Goal: Information Seeking & Learning: Check status

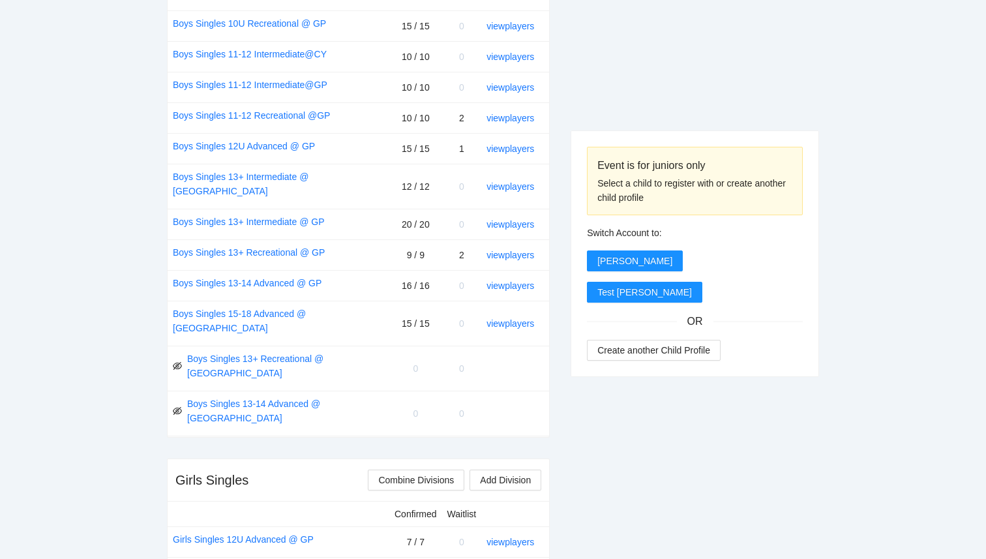
scroll to position [703, 0]
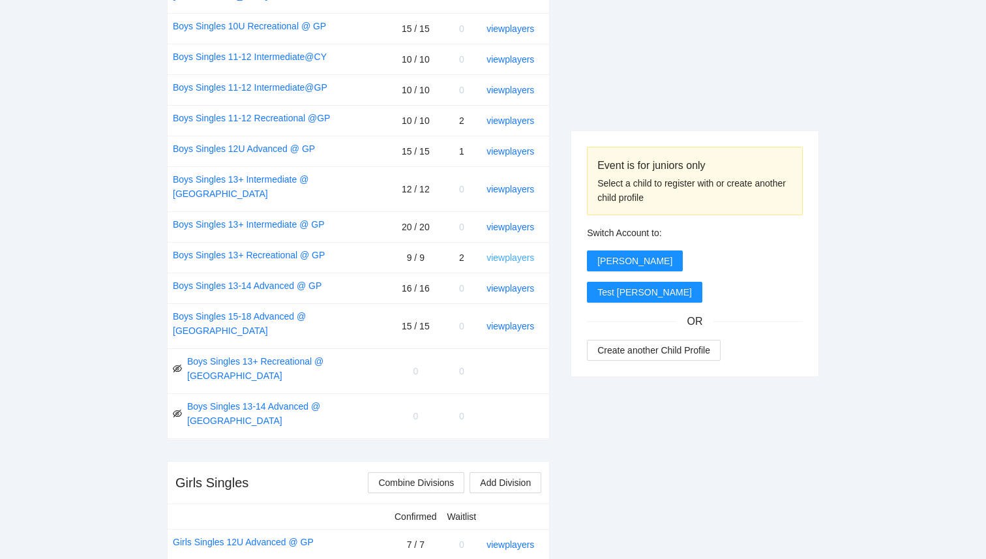
click at [522, 252] on link "view players" at bounding box center [510, 257] width 48 height 10
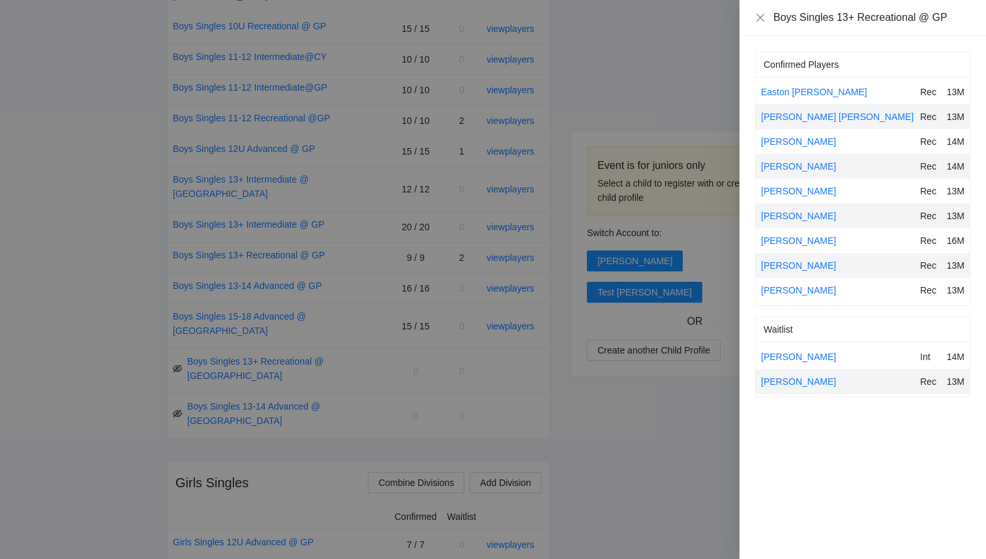
click at [162, 246] on div at bounding box center [493, 279] width 986 height 559
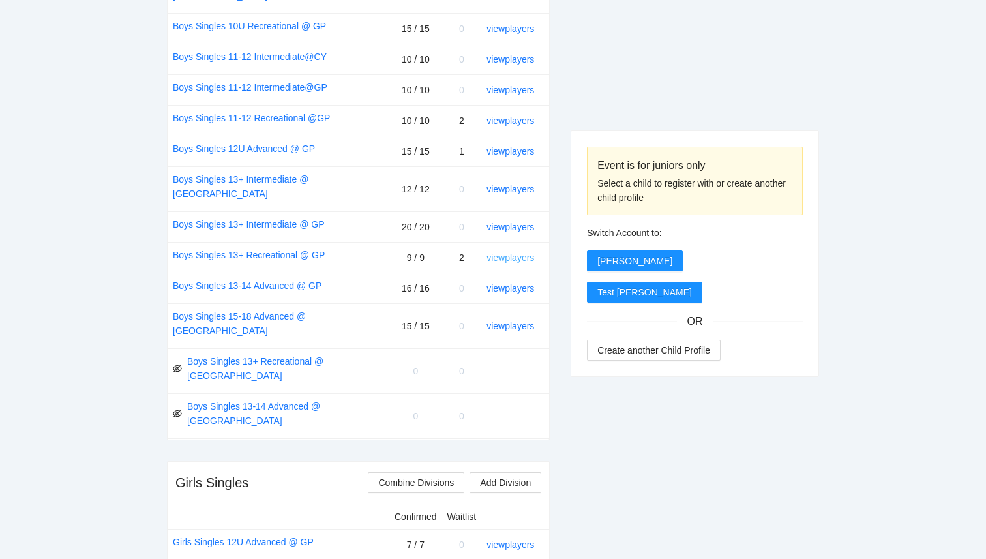
click at [506, 252] on link "view players" at bounding box center [510, 257] width 48 height 10
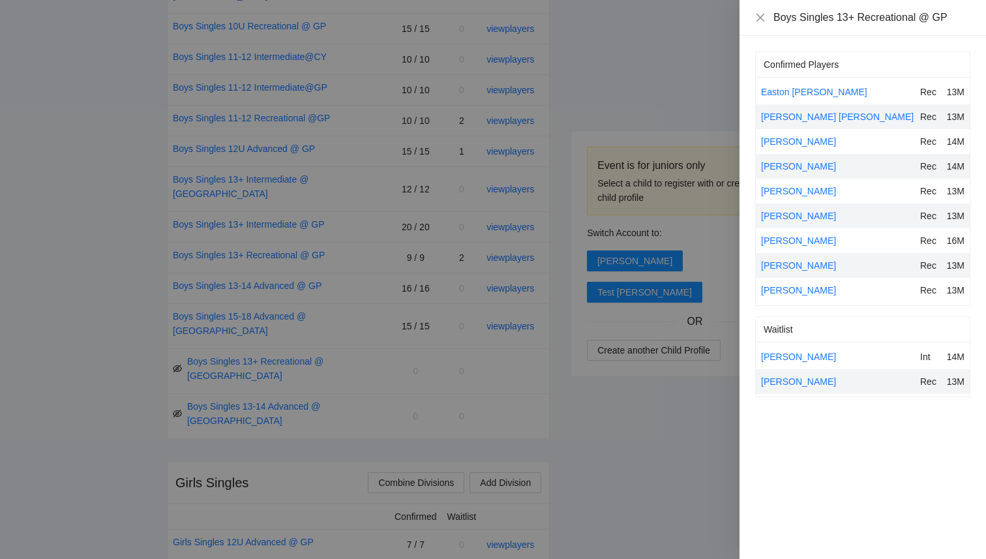
click at [647, 436] on div at bounding box center [493, 279] width 986 height 559
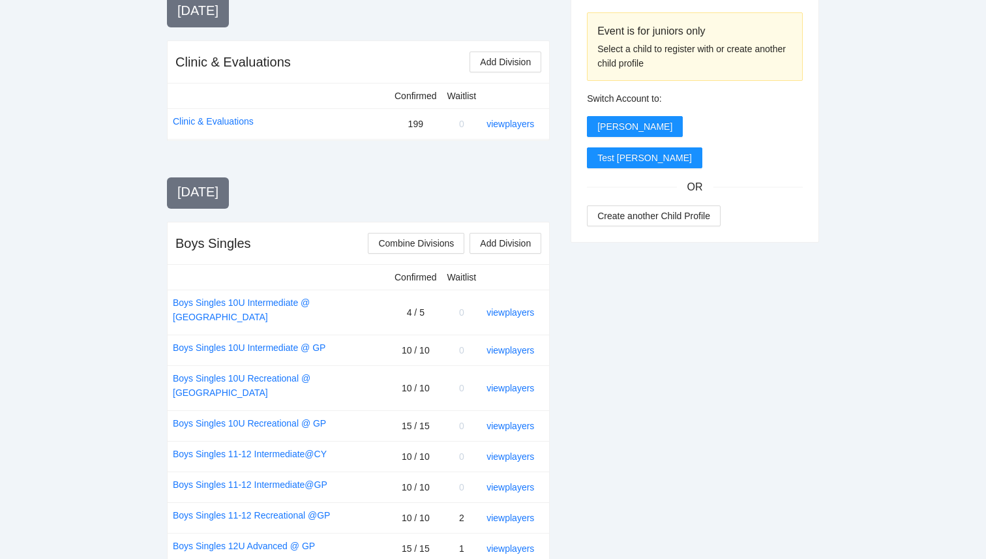
scroll to position [0, 0]
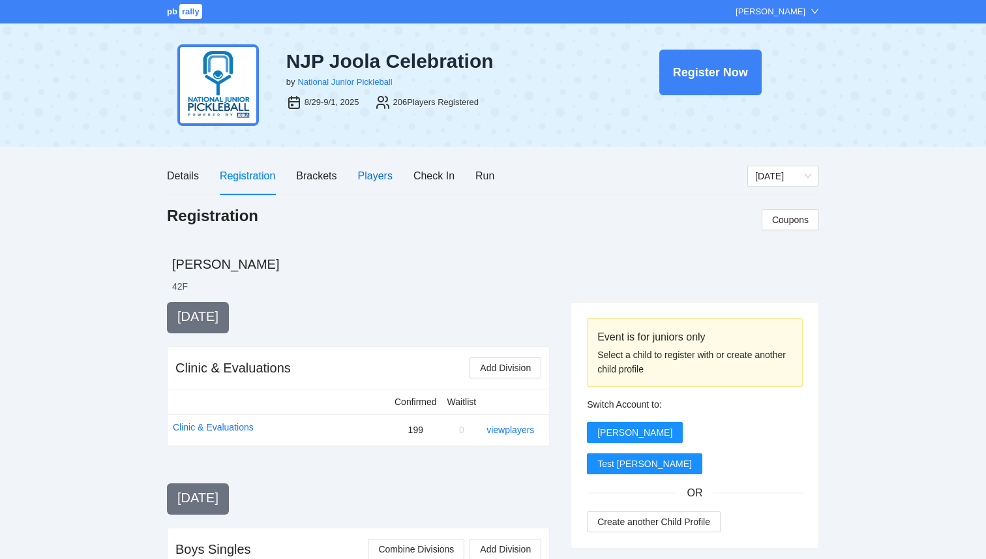
click at [383, 181] on div "Players" at bounding box center [375, 176] width 35 height 16
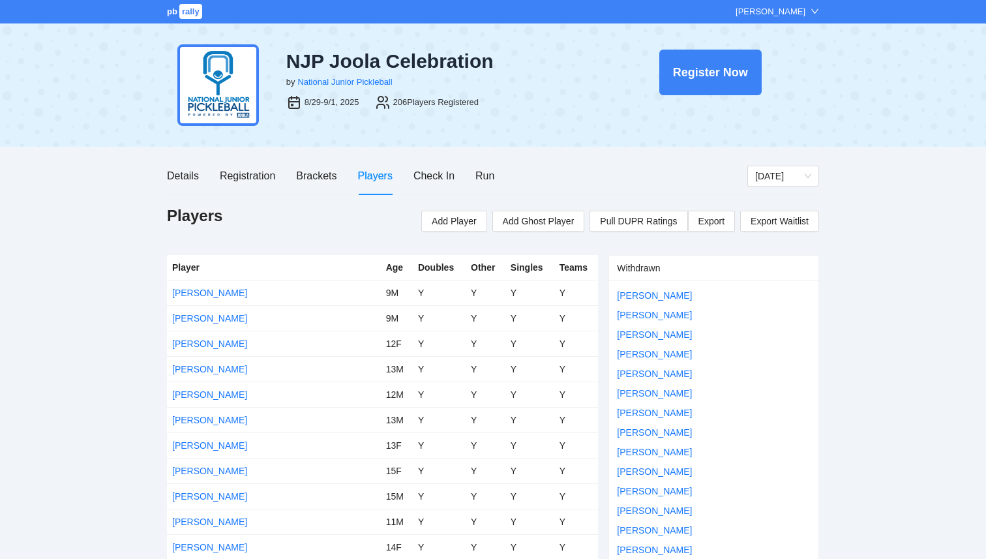
scroll to position [2377, 0]
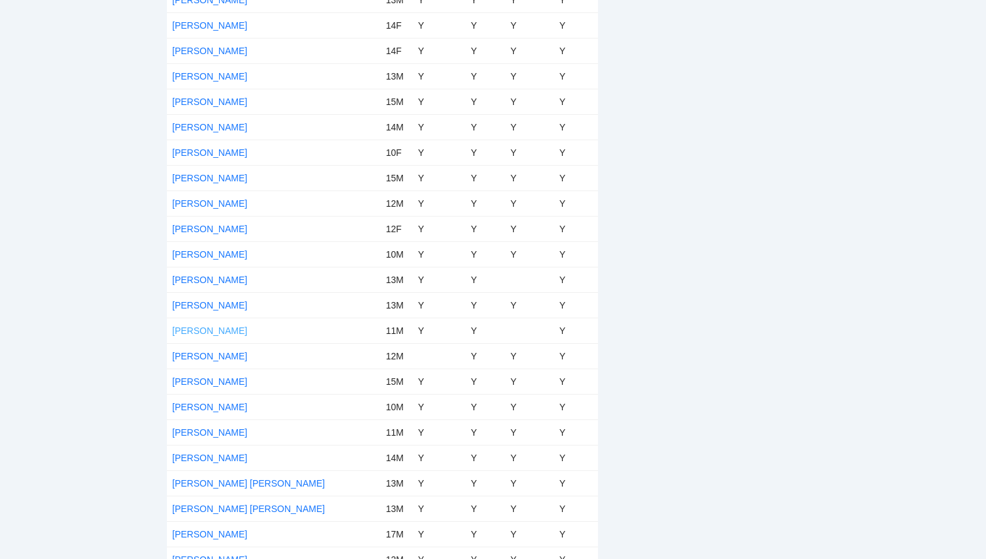
click at [200, 332] on link "[PERSON_NAME]" at bounding box center [209, 330] width 75 height 10
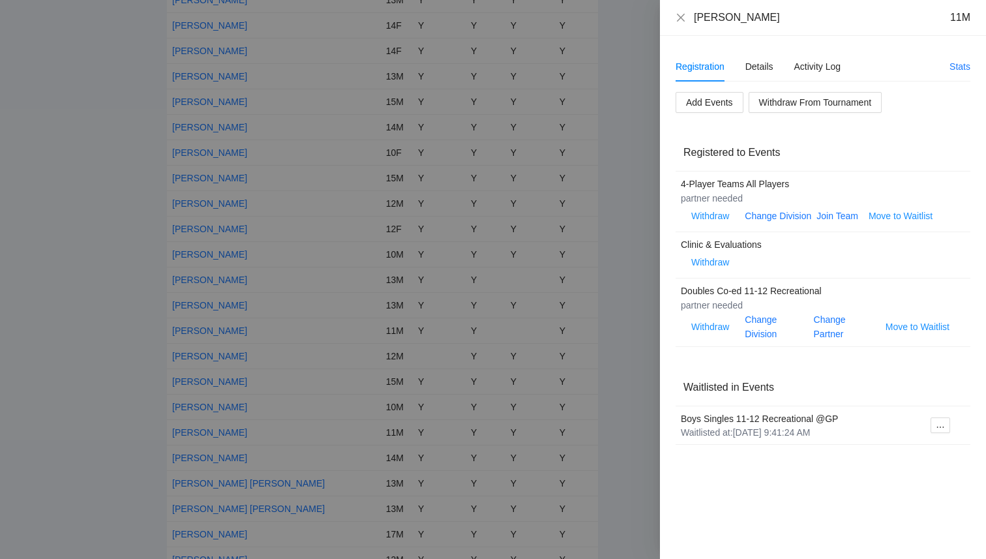
click at [145, 325] on div at bounding box center [493, 279] width 986 height 559
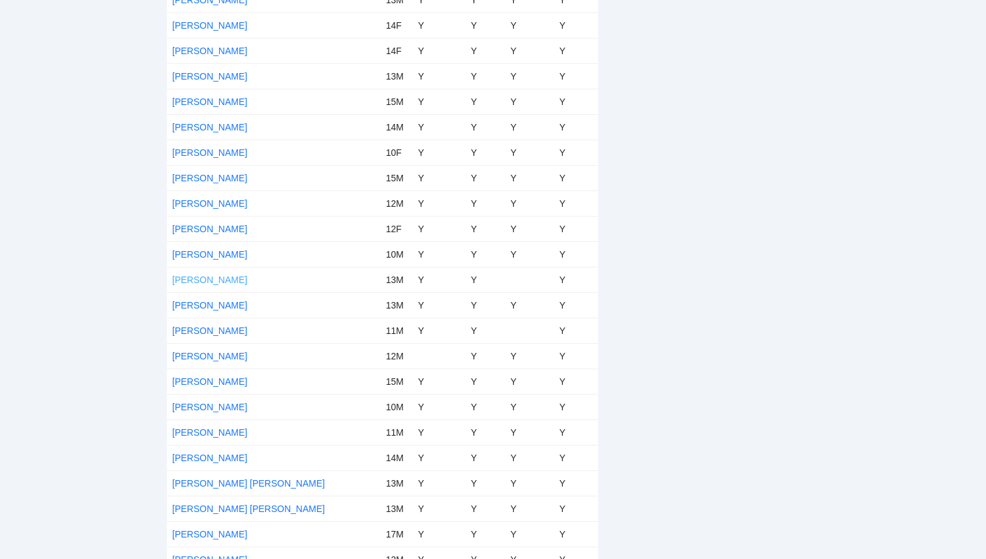
click at [198, 281] on link "[PERSON_NAME]" at bounding box center [209, 279] width 75 height 10
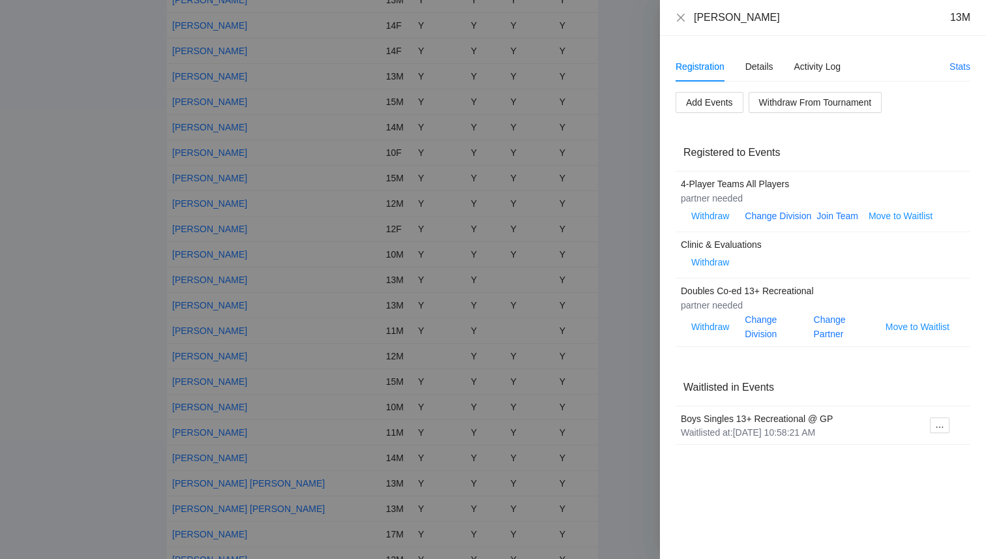
click at [186, 331] on div at bounding box center [493, 279] width 986 height 559
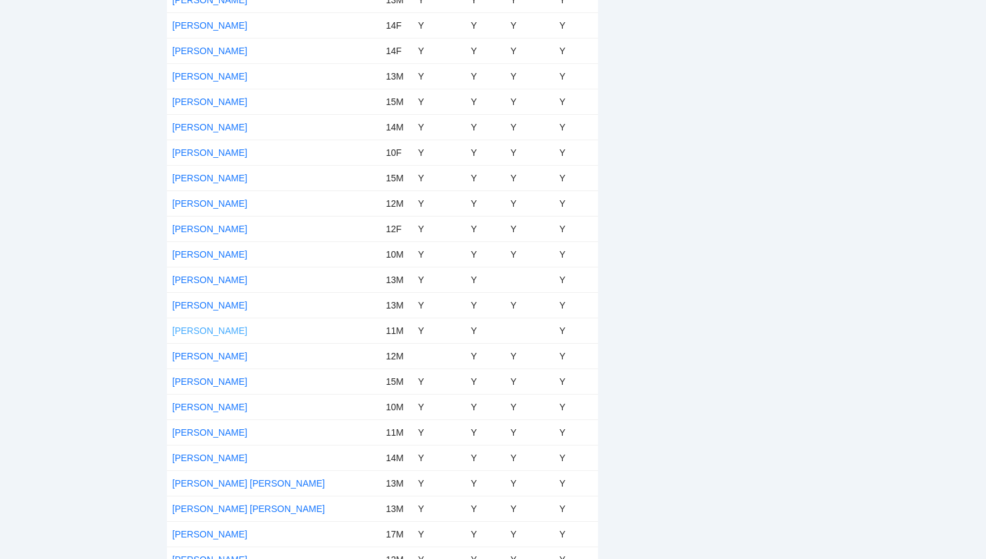
click at [193, 332] on link "[PERSON_NAME]" at bounding box center [209, 330] width 75 height 10
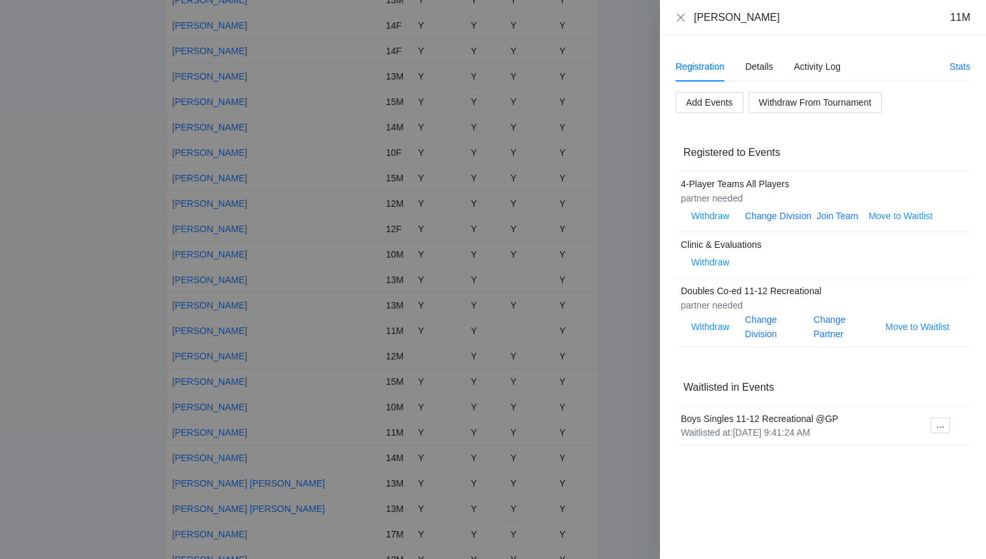
click at [72, 146] on div at bounding box center [493, 279] width 986 height 559
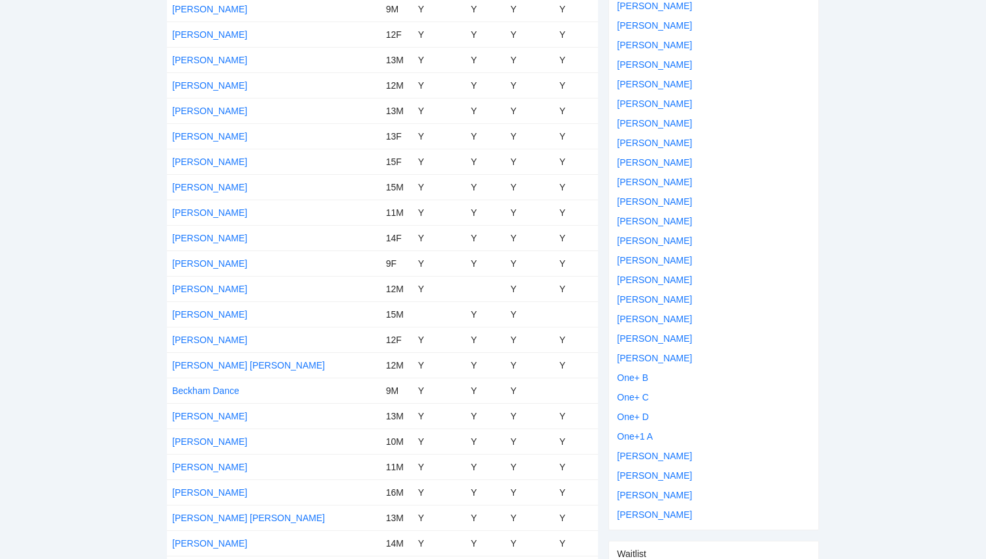
scroll to position [0, 0]
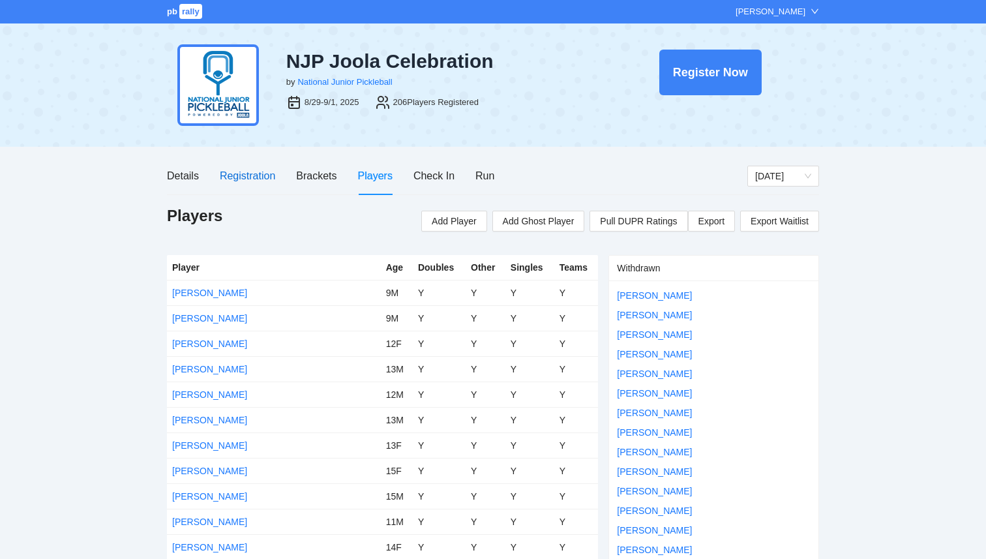
click at [260, 179] on div "Registration" at bounding box center [247, 176] width 55 height 16
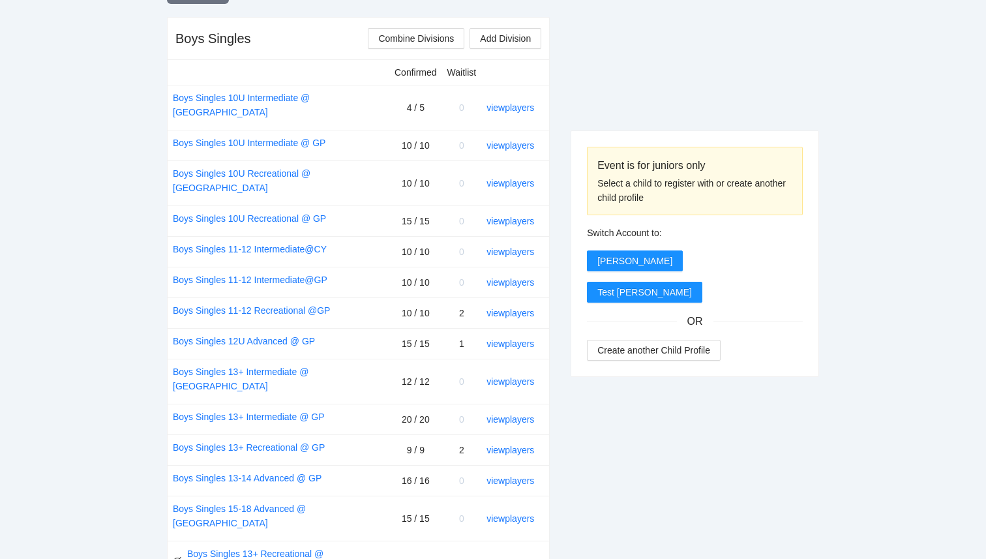
scroll to position [533, 0]
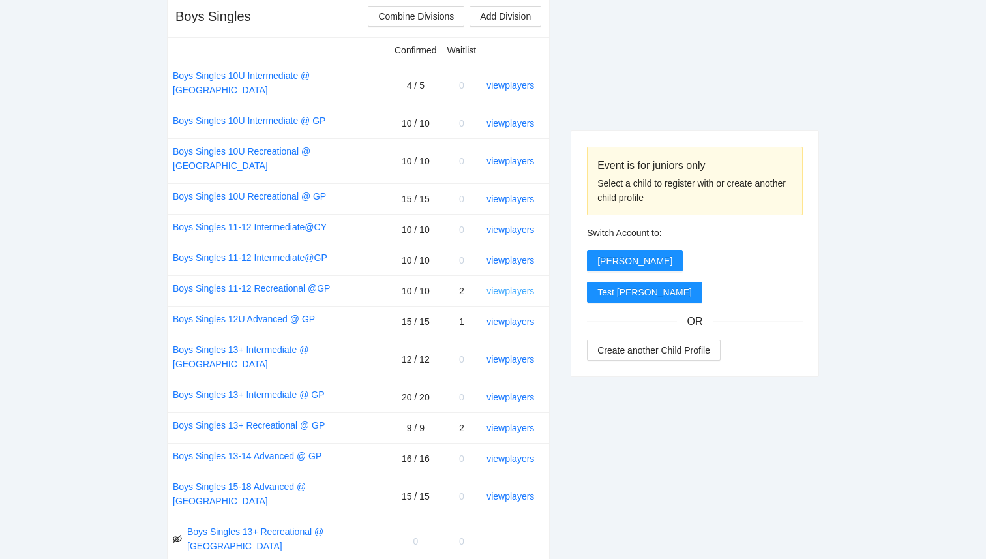
click at [497, 286] on link "view players" at bounding box center [510, 291] width 48 height 10
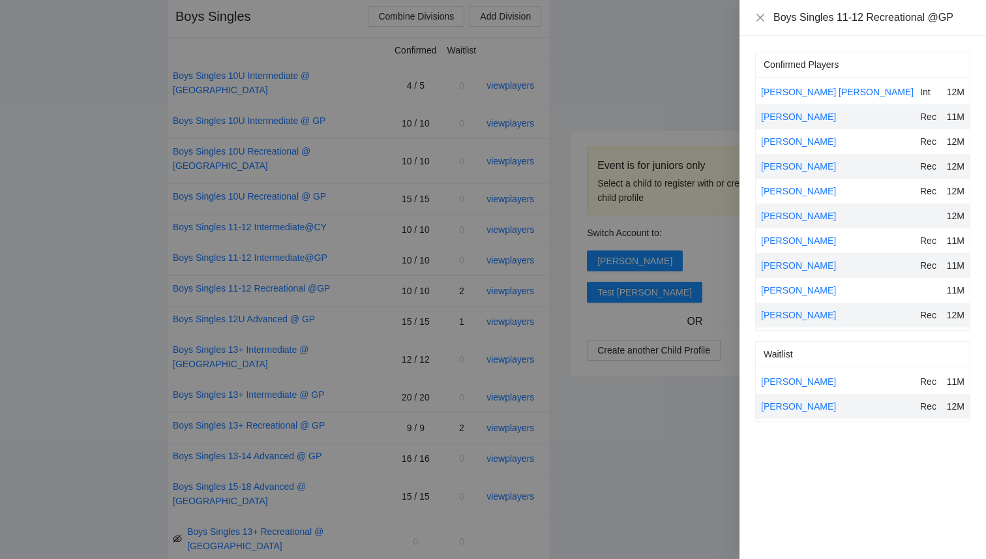
click at [548, 310] on div at bounding box center [493, 279] width 986 height 559
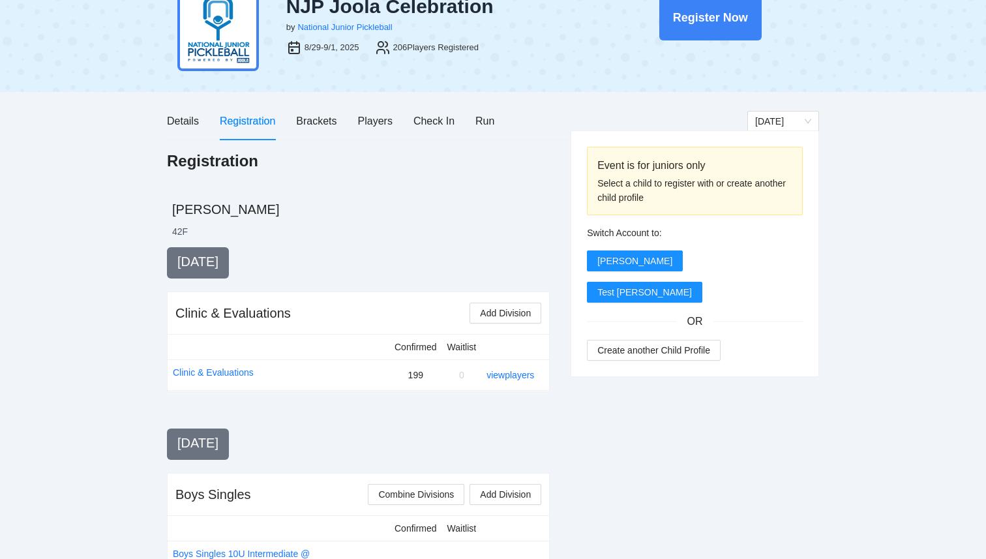
scroll to position [0, 0]
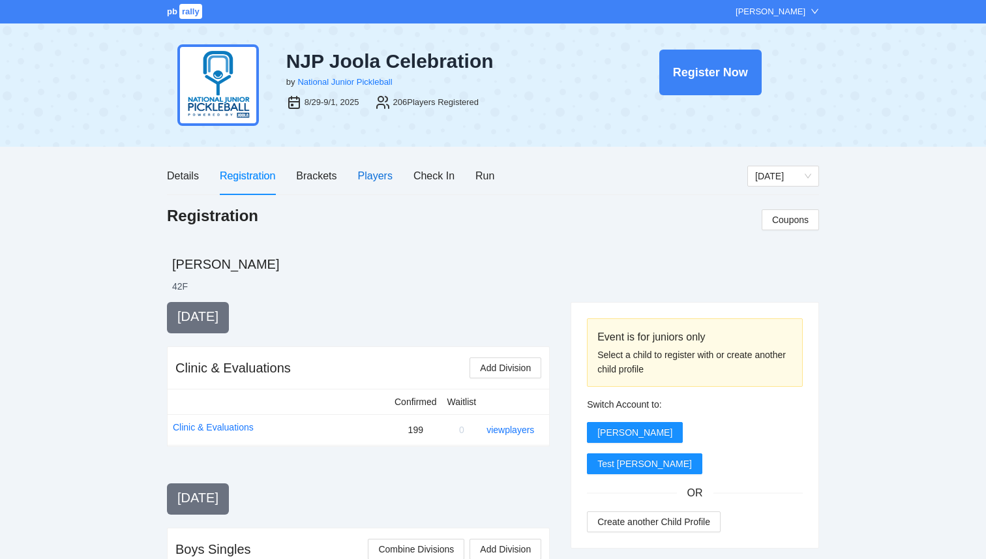
click at [368, 169] on div "Players" at bounding box center [375, 176] width 35 height 16
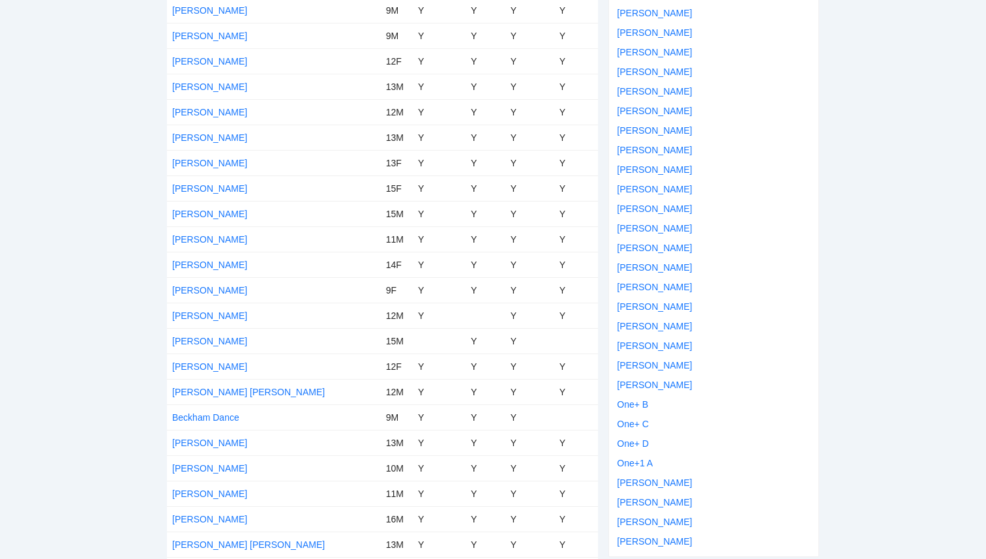
scroll to position [672, 0]
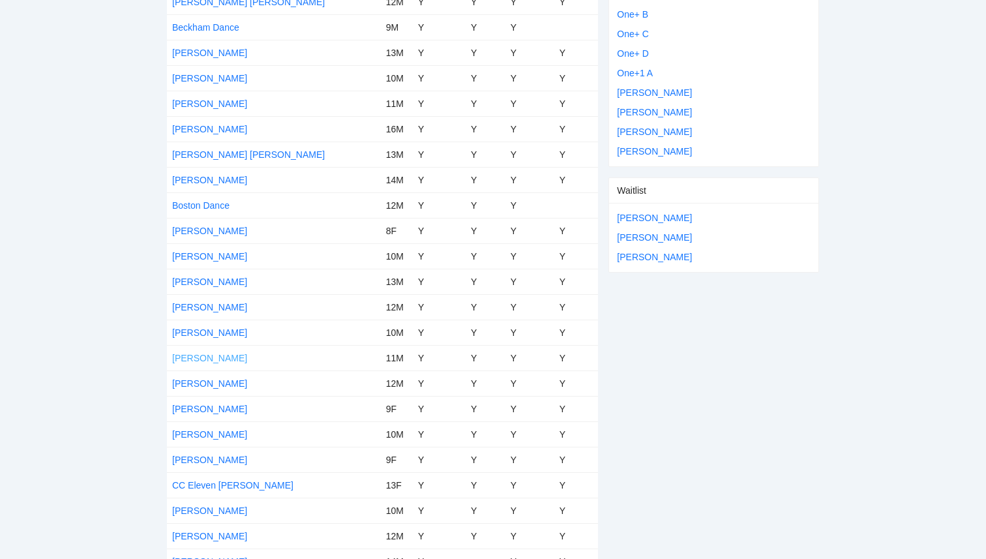
click at [216, 357] on link "[PERSON_NAME]" at bounding box center [209, 358] width 75 height 10
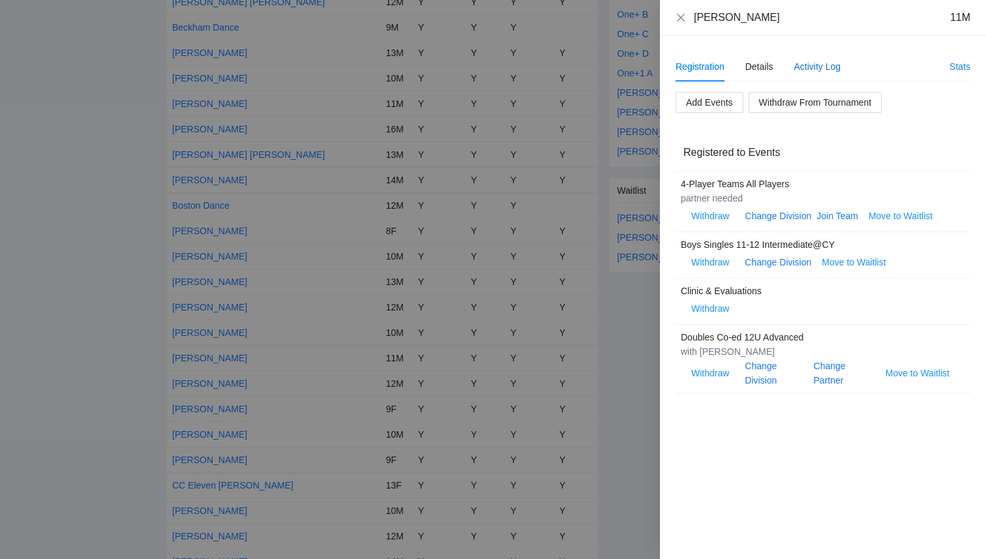
click at [835, 66] on div "Activity Log" at bounding box center [817, 66] width 47 height 14
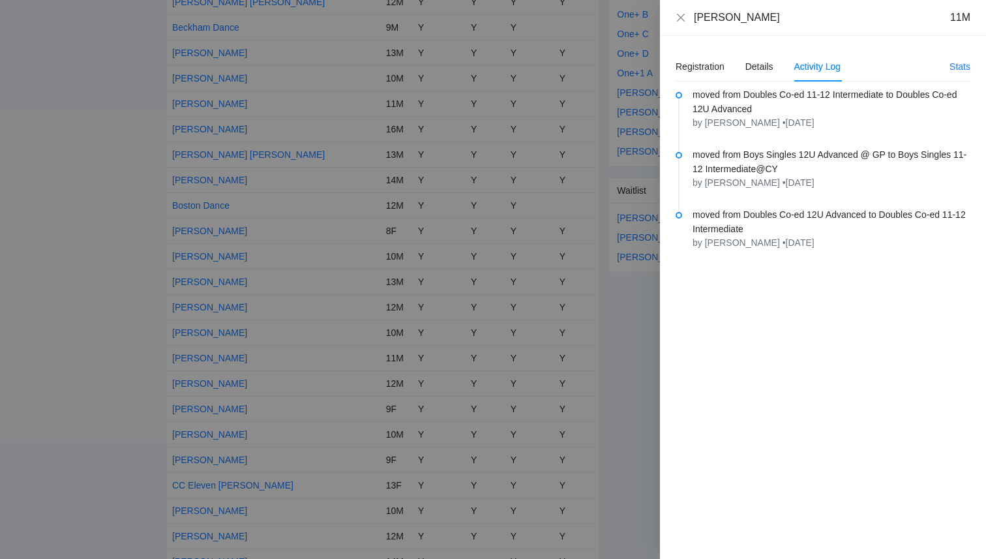
click at [576, 342] on div at bounding box center [493, 279] width 986 height 559
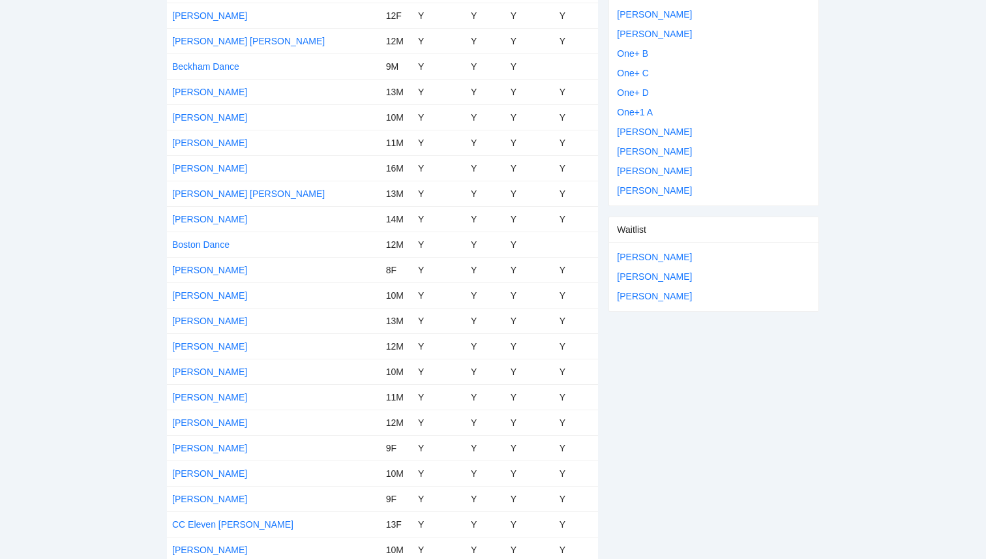
scroll to position [670, 0]
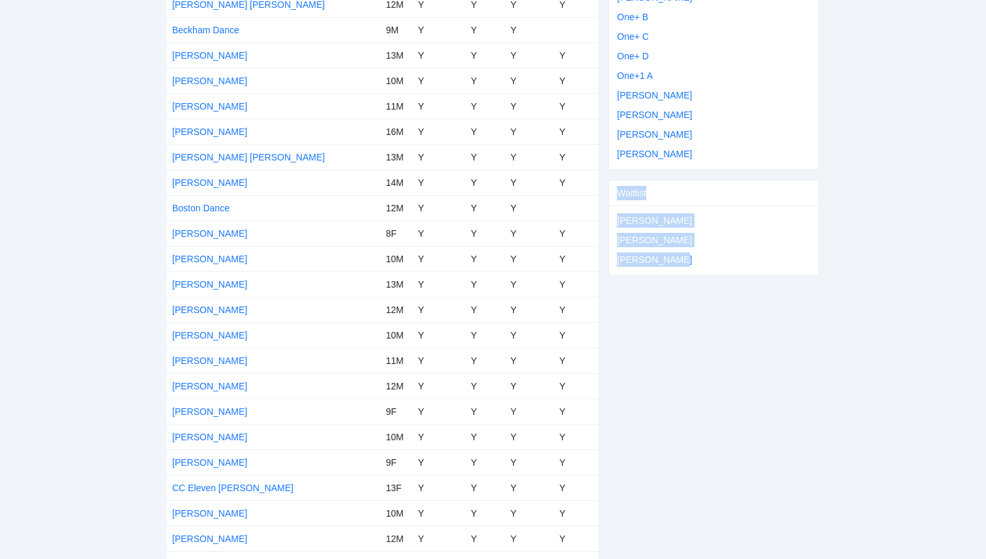
drag, startPoint x: 619, startPoint y: 190, endPoint x: 690, endPoint y: 254, distance: 95.6
click at [690, 254] on div "Waitlist Brody Howard David Alvarado Collin Baker" at bounding box center [713, 227] width 211 height 95
click at [690, 254] on div "Brody Howard David Alvarado Collin Baker" at bounding box center [713, 239] width 209 height 69
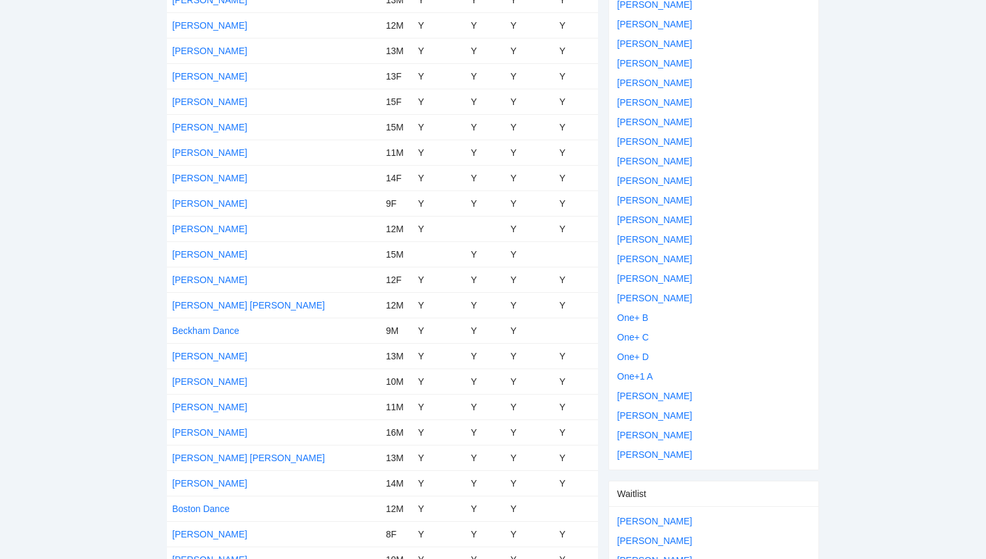
scroll to position [675, 0]
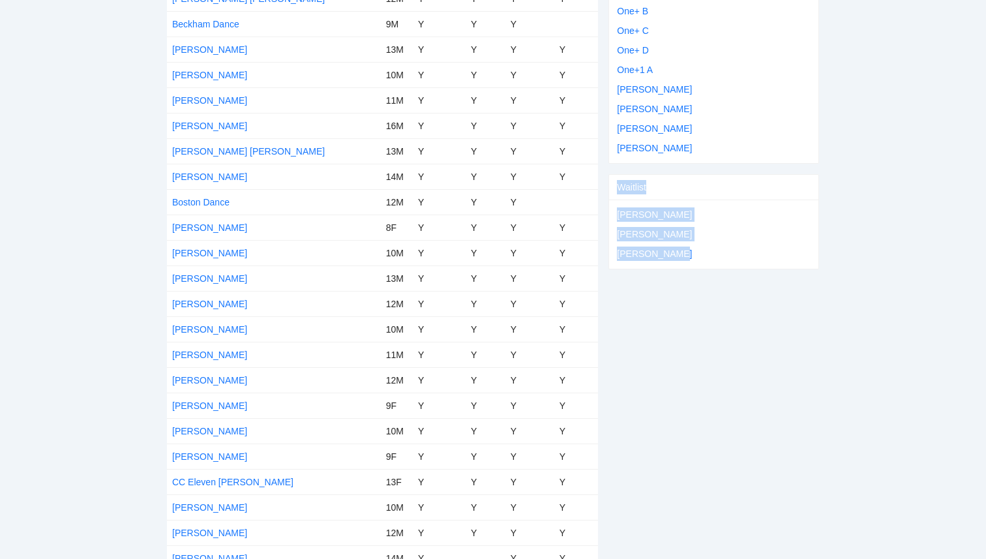
drag, startPoint x: 690, startPoint y: 254, endPoint x: 612, endPoint y: 192, distance: 99.8
click at [612, 192] on div "Waitlist Brody Howard David Alvarado Collin Baker" at bounding box center [713, 221] width 211 height 95
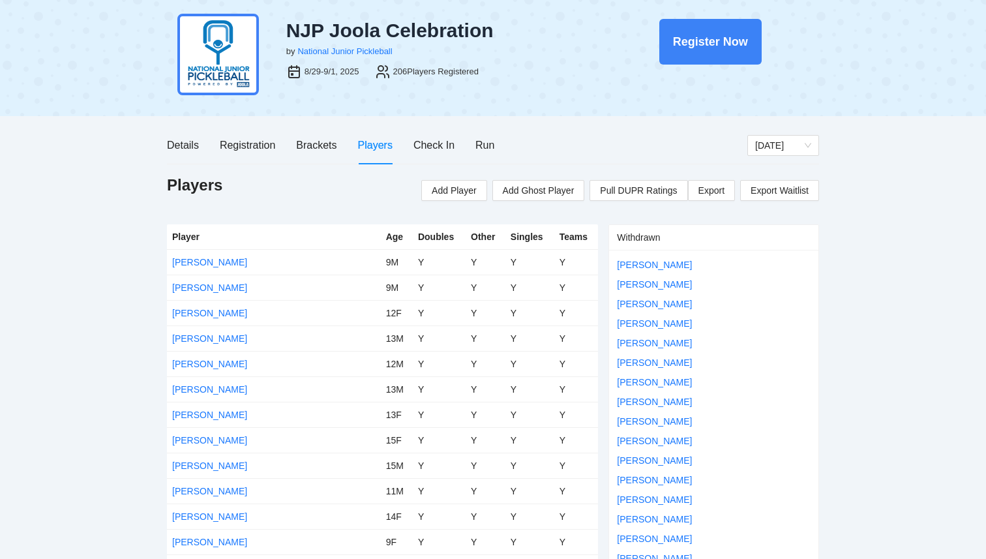
scroll to position [0, 0]
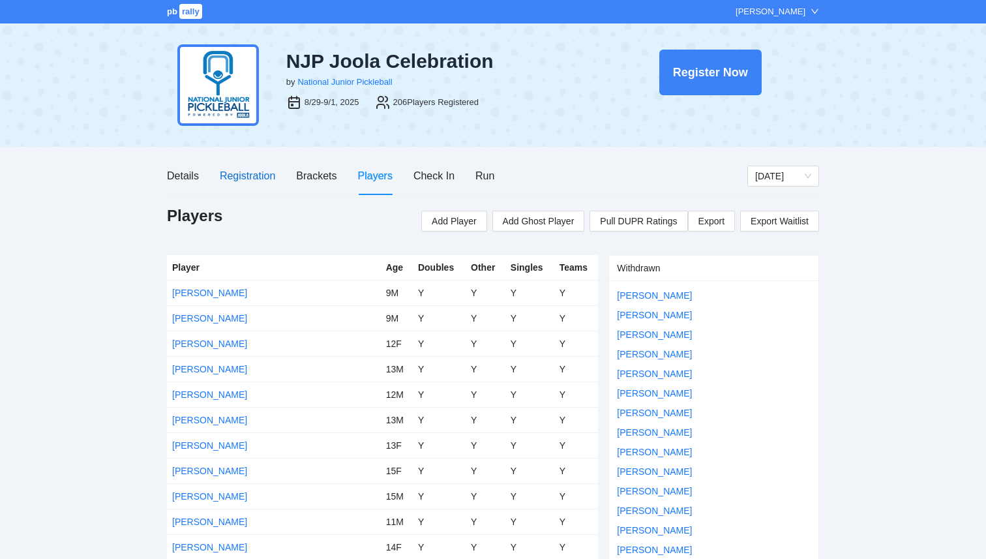
click at [229, 172] on div "Registration" at bounding box center [247, 176] width 55 height 16
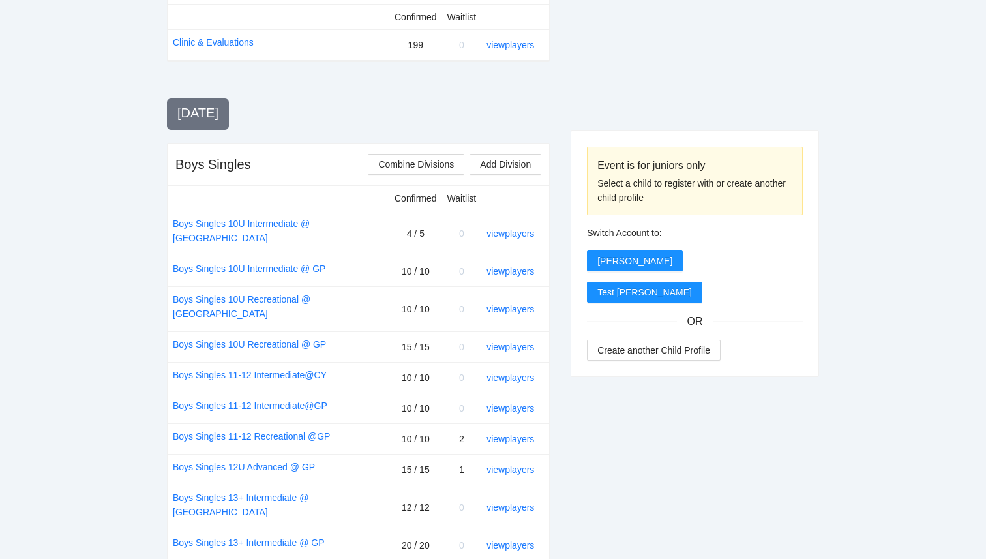
scroll to position [653, 0]
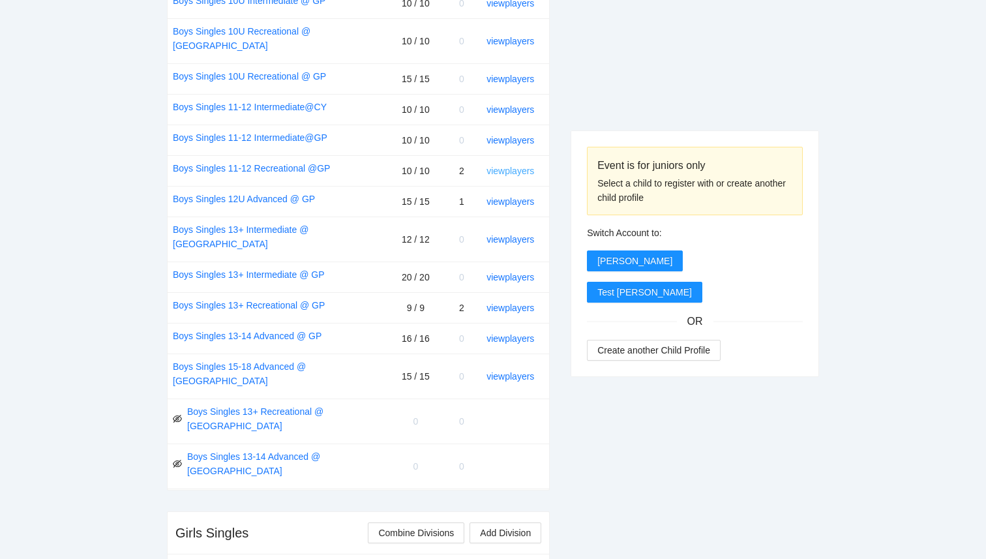
click at [506, 166] on link "view players" at bounding box center [510, 171] width 48 height 10
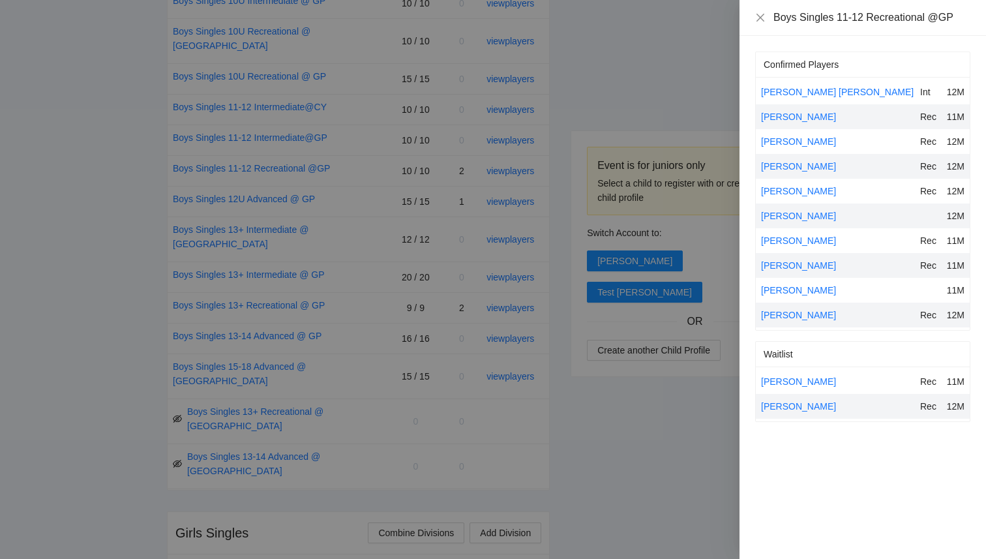
click at [663, 434] on div at bounding box center [493, 279] width 986 height 559
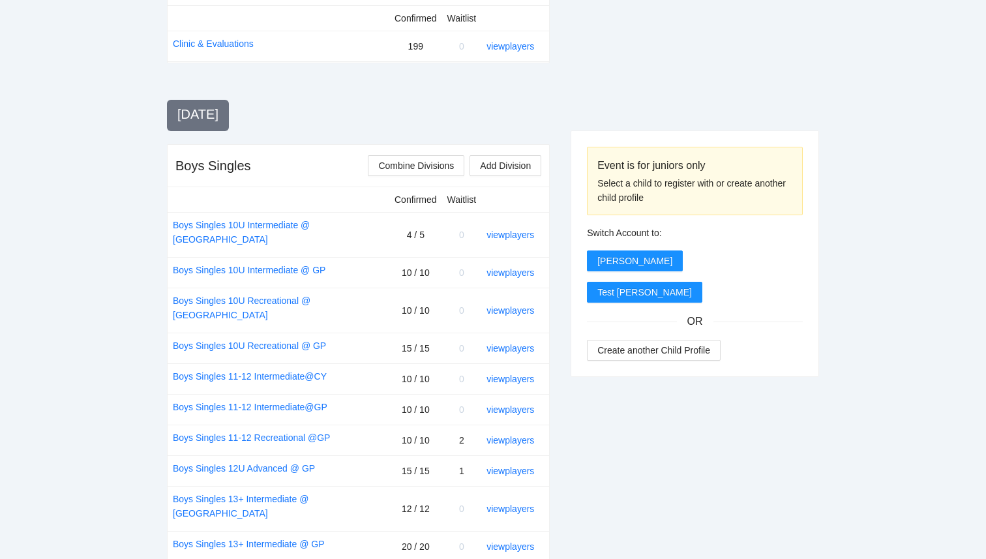
scroll to position [402, 0]
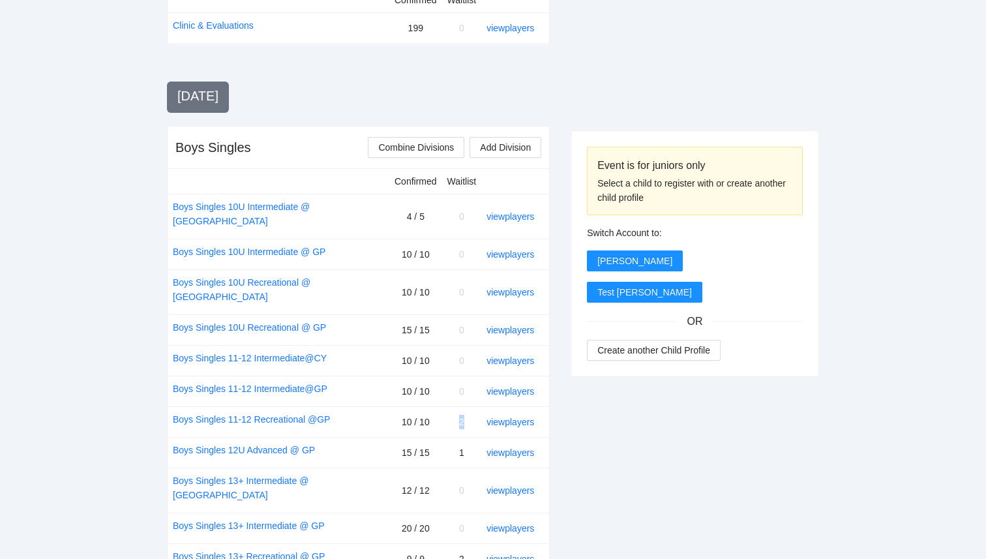
drag, startPoint x: 467, startPoint y: 383, endPoint x: 465, endPoint y: 397, distance: 14.4
click at [465, 406] on td "2" at bounding box center [462, 421] width 40 height 31
click at [506, 417] on link "view players" at bounding box center [510, 422] width 48 height 10
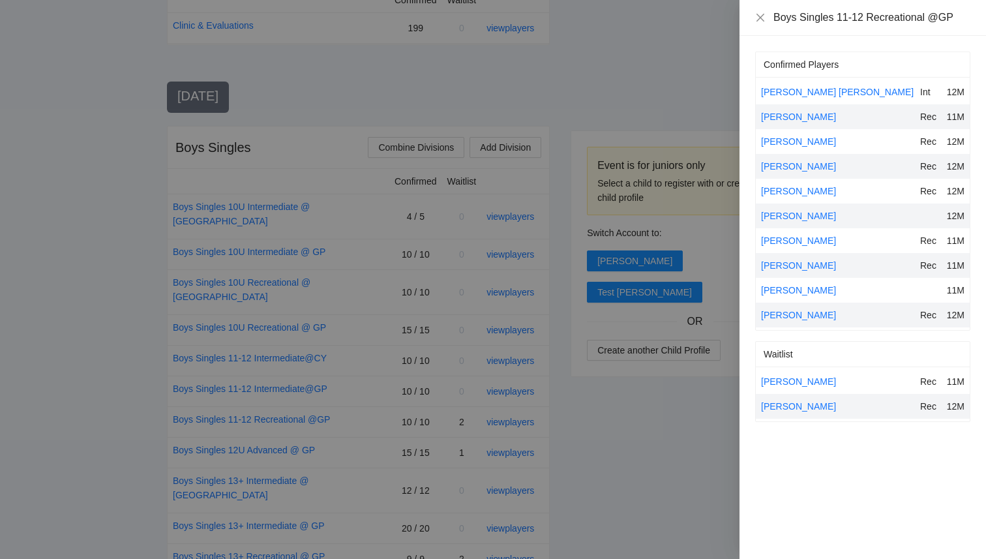
click at [651, 447] on div at bounding box center [493, 279] width 986 height 559
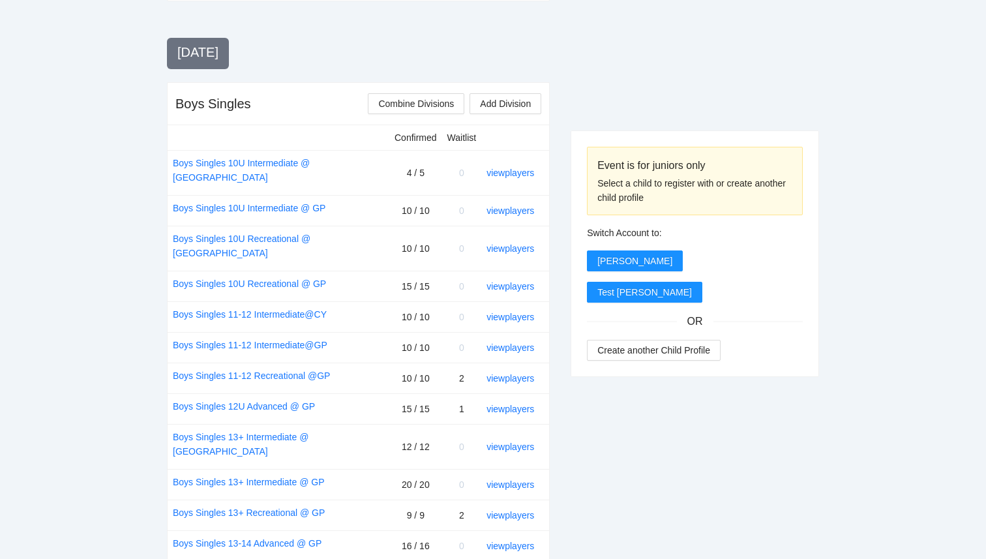
scroll to position [448, 0]
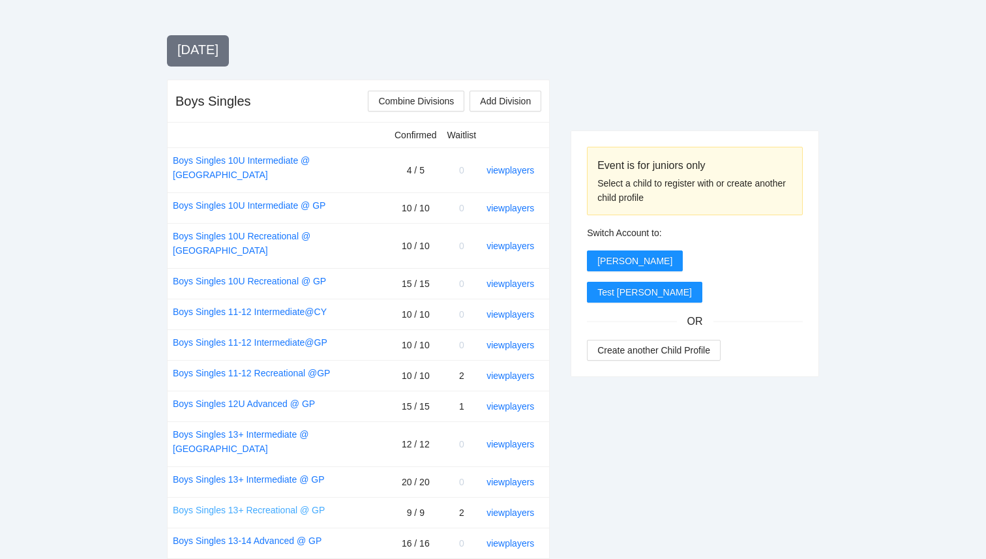
click at [271, 503] on link "Boys Singles 13+ Recreational @ GP" at bounding box center [249, 510] width 152 height 14
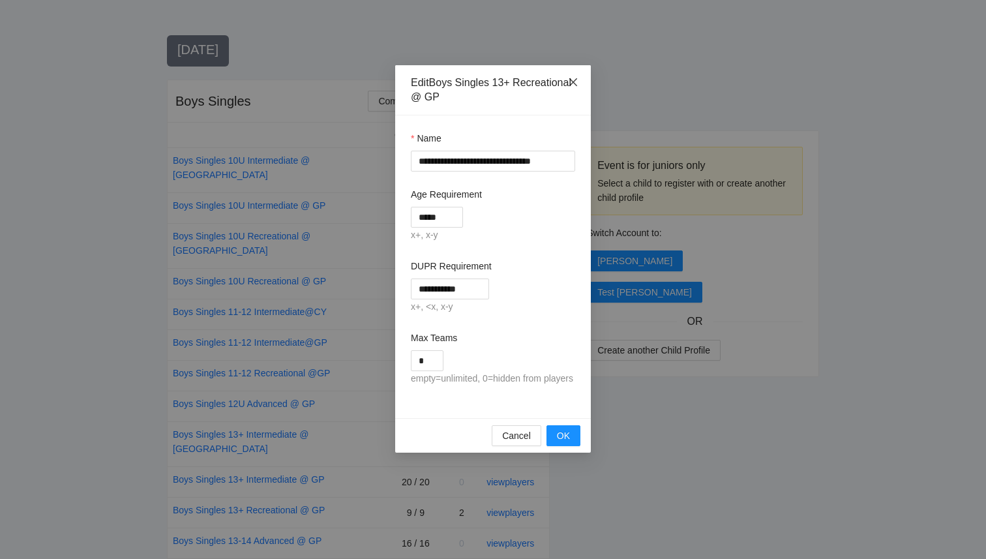
click at [577, 80] on icon "close" at bounding box center [573, 82] width 10 height 10
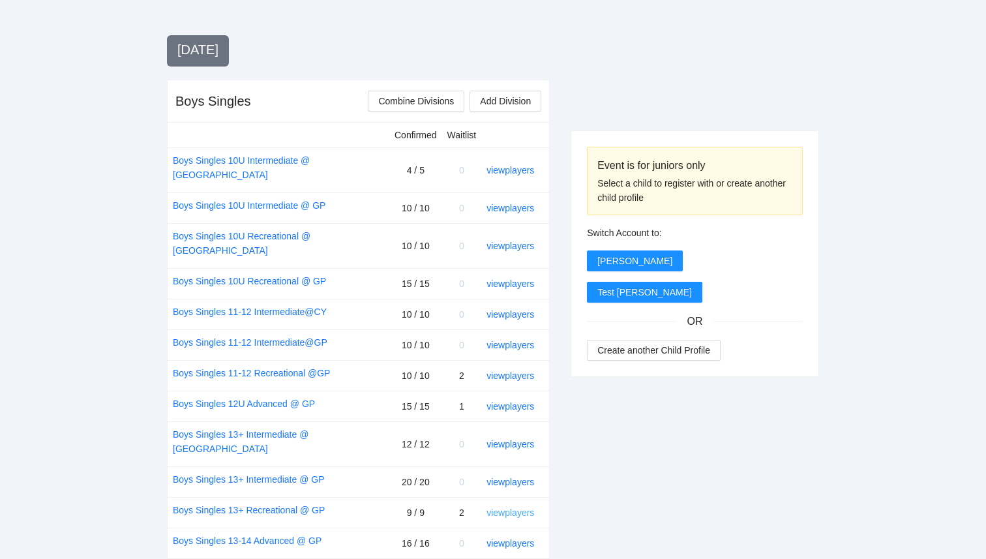
click at [520, 507] on link "view players" at bounding box center [510, 512] width 48 height 10
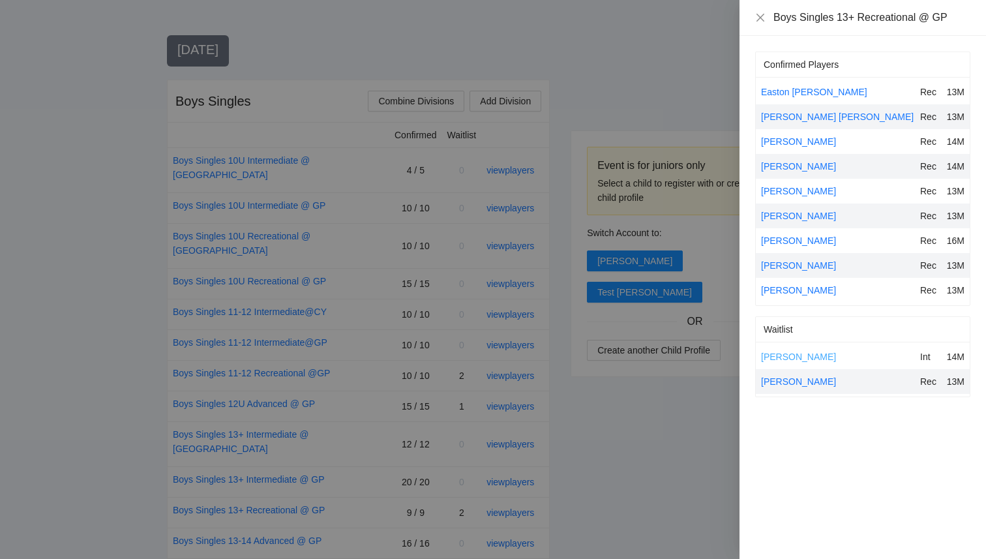
click at [808, 358] on link "[PERSON_NAME]" at bounding box center [798, 356] width 75 height 10
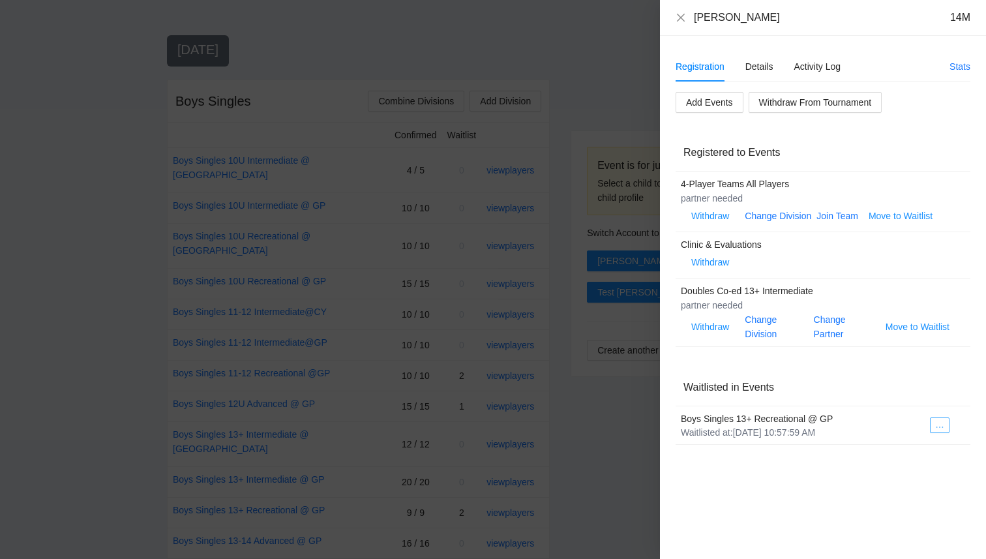
click at [937, 432] on icon "ellipsis" at bounding box center [939, 426] width 9 height 9
click at [761, 507] on div "Registration Details Activity Log Stats Add Events Withdraw From Tournament Reg…" at bounding box center [823, 297] width 326 height 523
drag, startPoint x: 735, startPoint y: 434, endPoint x: 847, endPoint y: 435, distance: 111.5
click at [847, 435] on div "Waitlisted at: 8/20/2025, 10:57:59 AM" at bounding box center [800, 432] width 239 height 13
click at [819, 488] on div "Registration Details Activity Log Stats Add Events Withdraw From Tournament Reg…" at bounding box center [823, 297] width 326 height 523
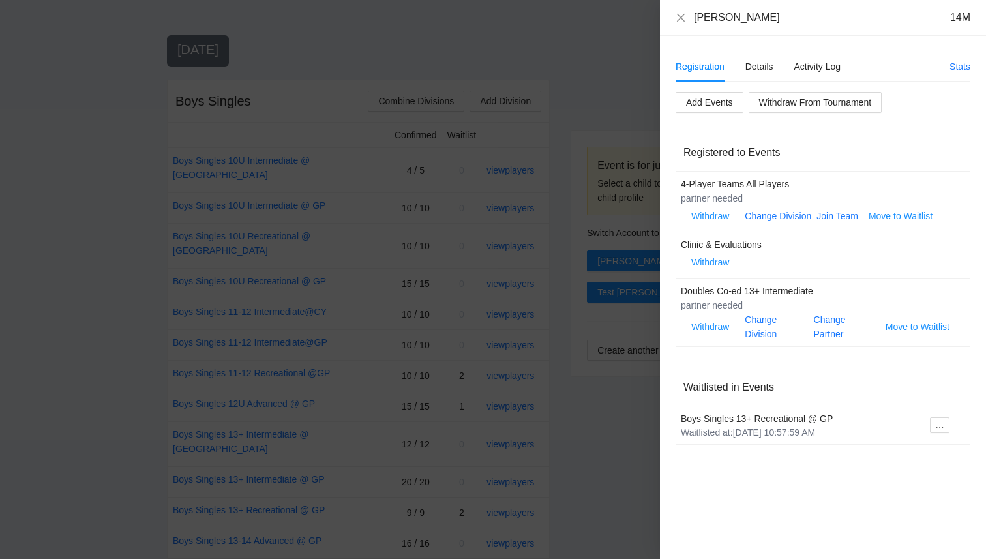
click at [680, 10] on div "Michael Fermin 14M" at bounding box center [823, 18] width 326 height 36
click at [681, 14] on icon "close" at bounding box center [680, 17] width 10 height 10
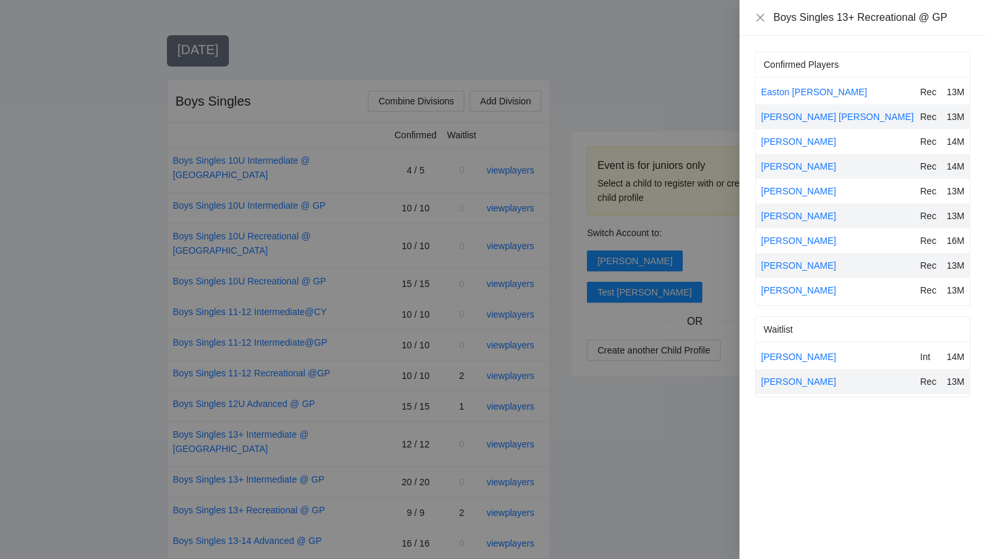
click at [510, 472] on div at bounding box center [493, 279] width 986 height 559
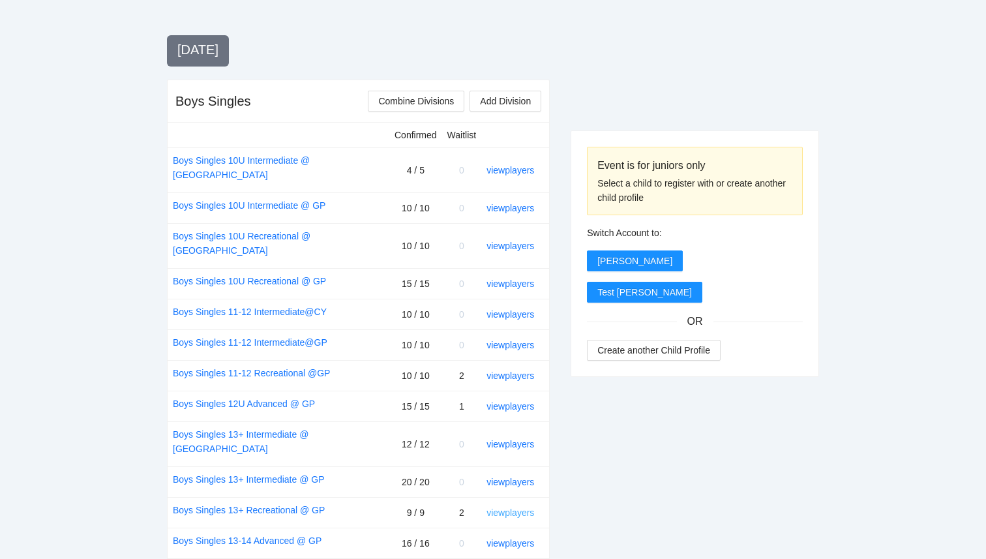
click at [512, 507] on link "view players" at bounding box center [510, 512] width 48 height 10
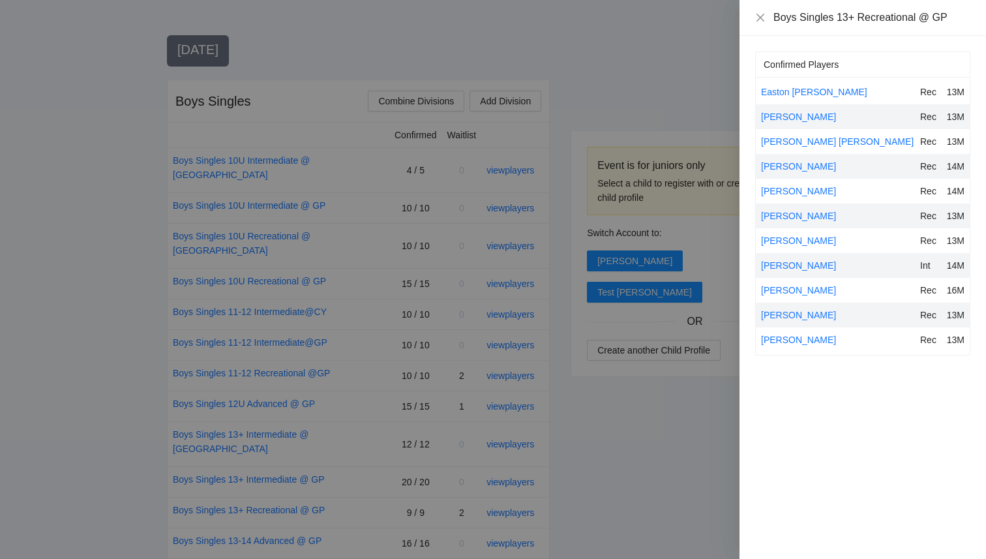
click at [602, 454] on div at bounding box center [493, 279] width 986 height 559
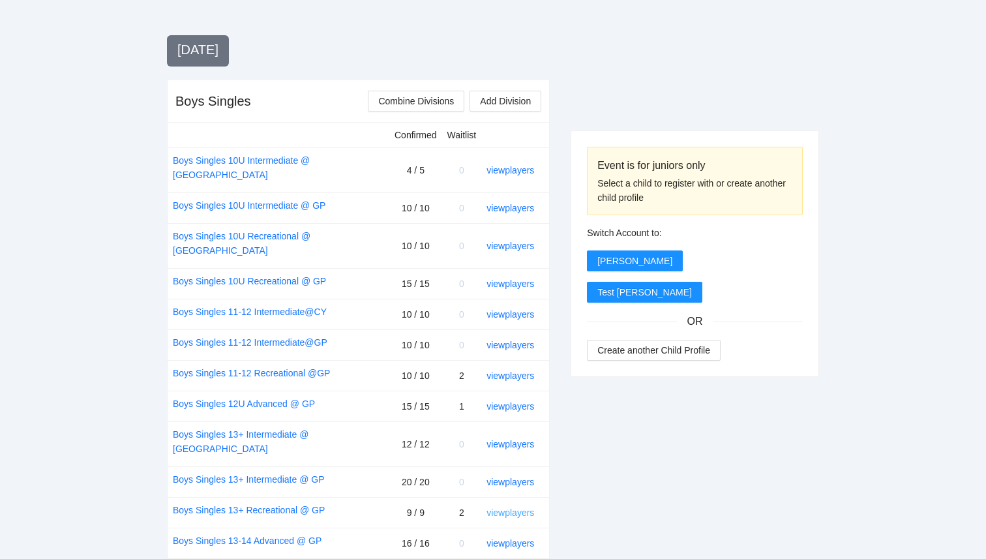
click at [509, 507] on link "view players" at bounding box center [510, 512] width 48 height 10
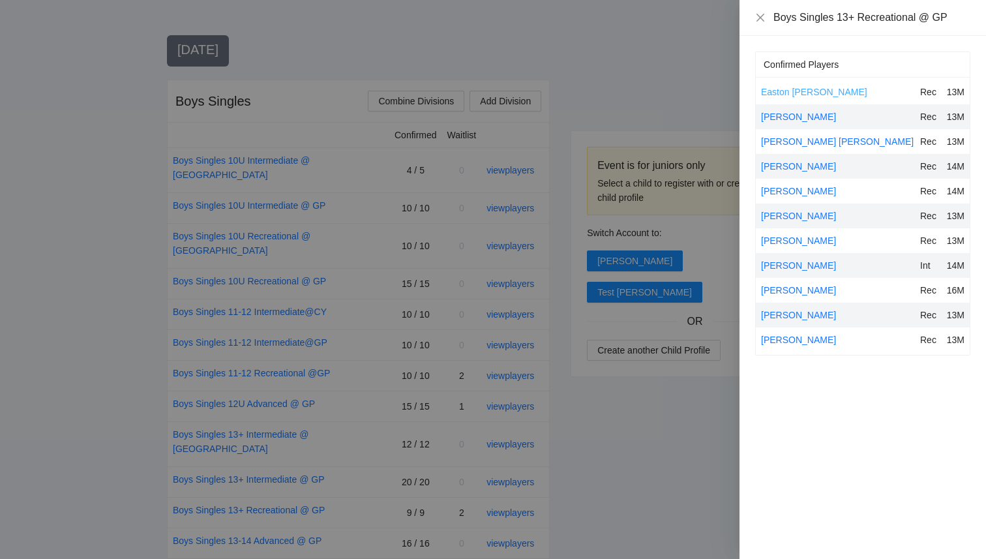
click at [797, 93] on link "Easton [PERSON_NAME]" at bounding box center [814, 92] width 106 height 10
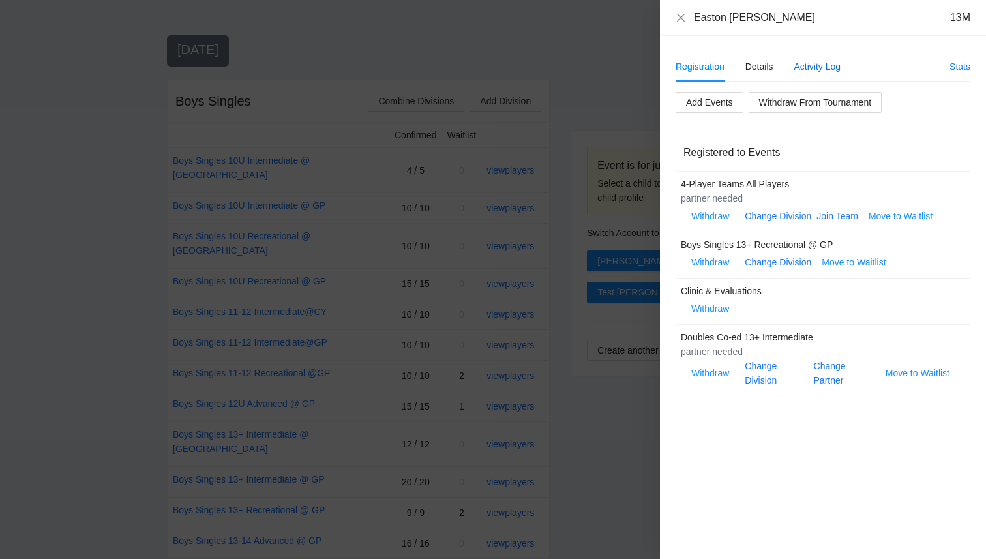
click at [823, 68] on div "Activity Log" at bounding box center [817, 66] width 47 height 14
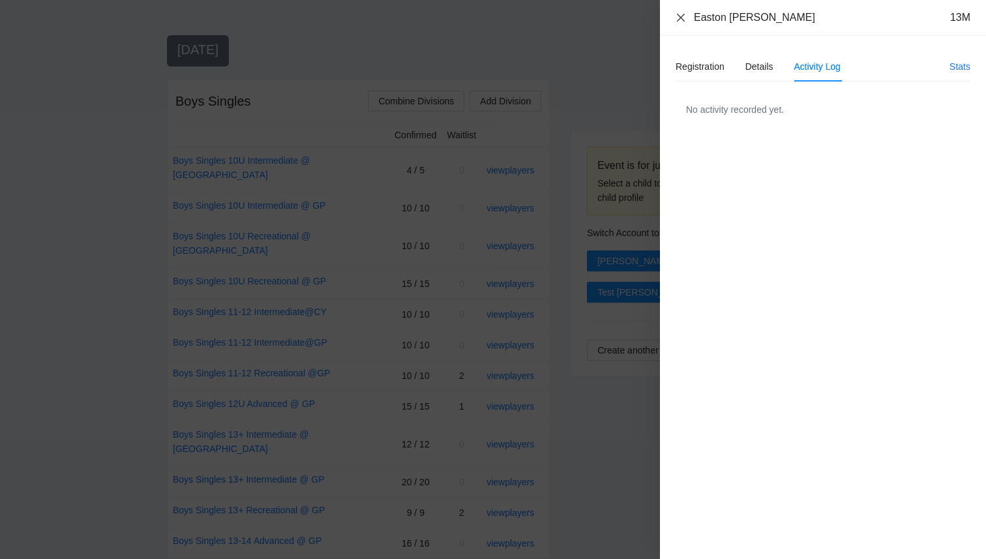
click at [683, 16] on icon "close" at bounding box center [680, 17] width 10 height 10
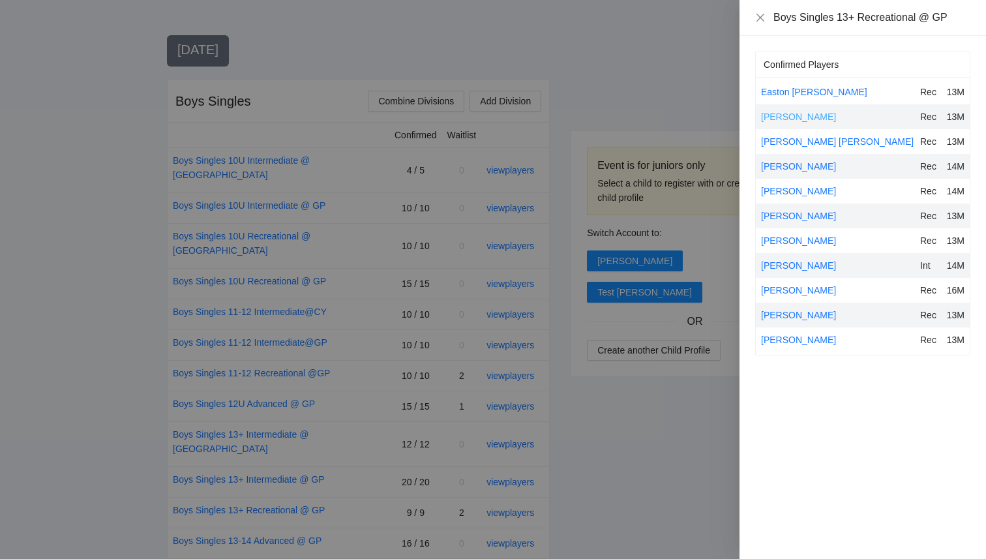
click at [783, 118] on link "[PERSON_NAME]" at bounding box center [798, 116] width 75 height 10
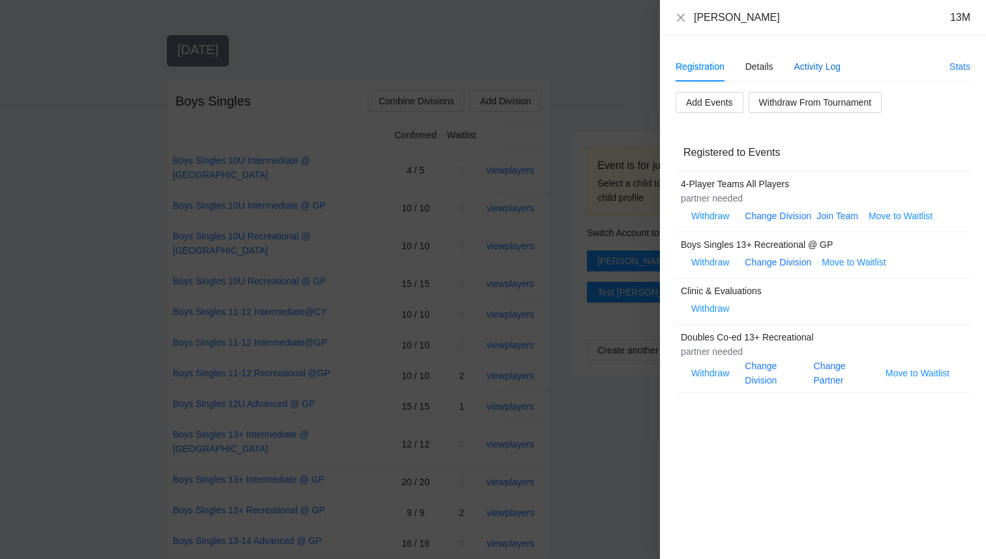
click at [825, 61] on div "Activity Log" at bounding box center [817, 66] width 47 height 14
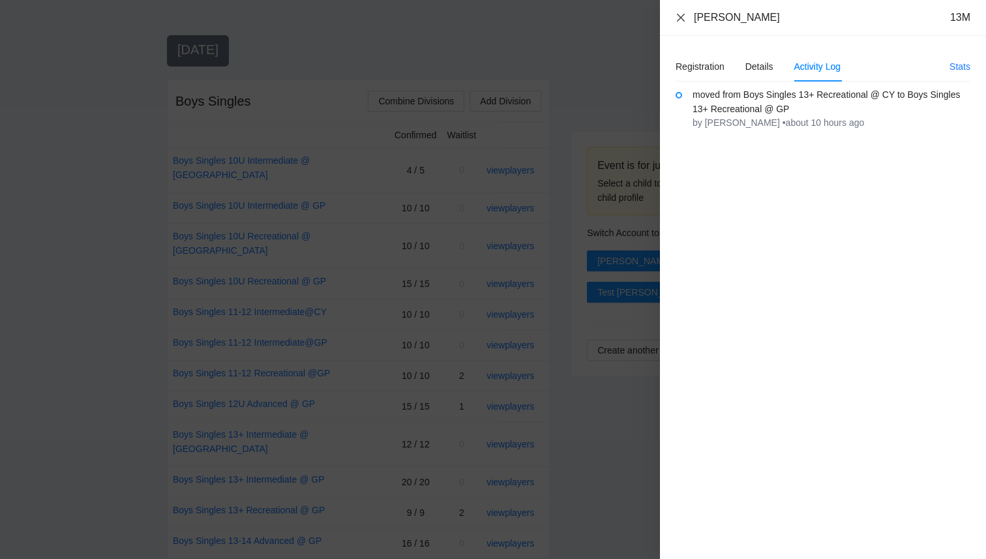
click at [679, 20] on icon "close" at bounding box center [680, 17] width 10 height 10
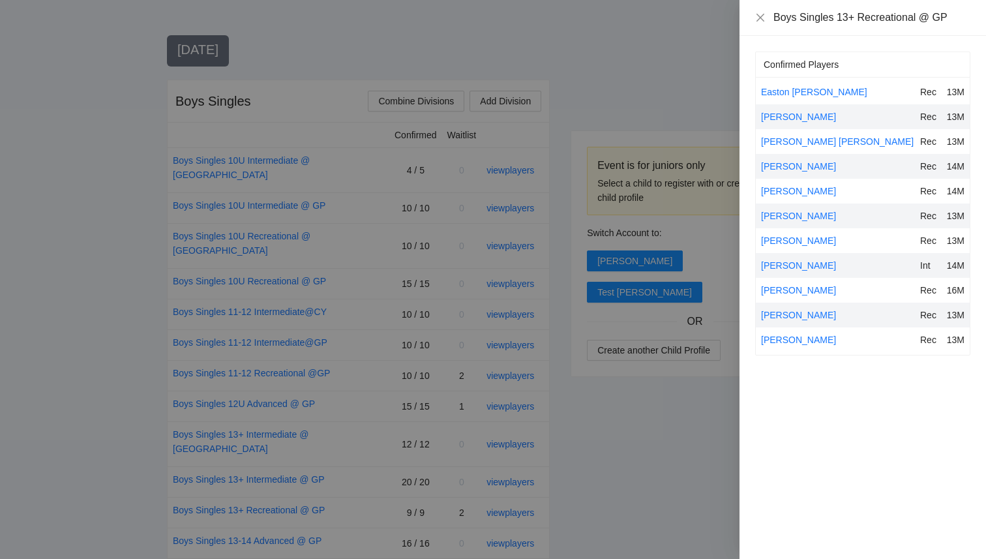
click at [589, 59] on div at bounding box center [493, 279] width 986 height 559
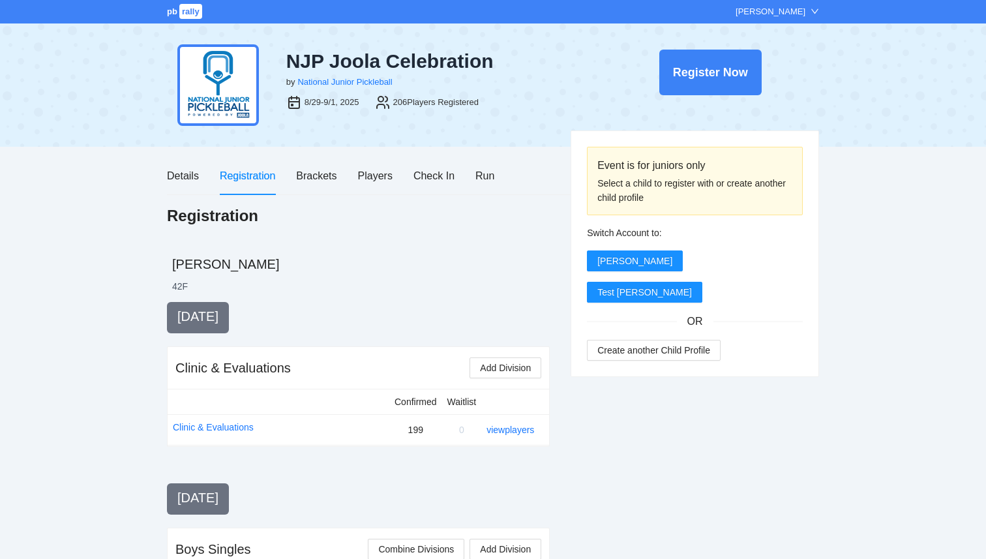
scroll to position [448, 0]
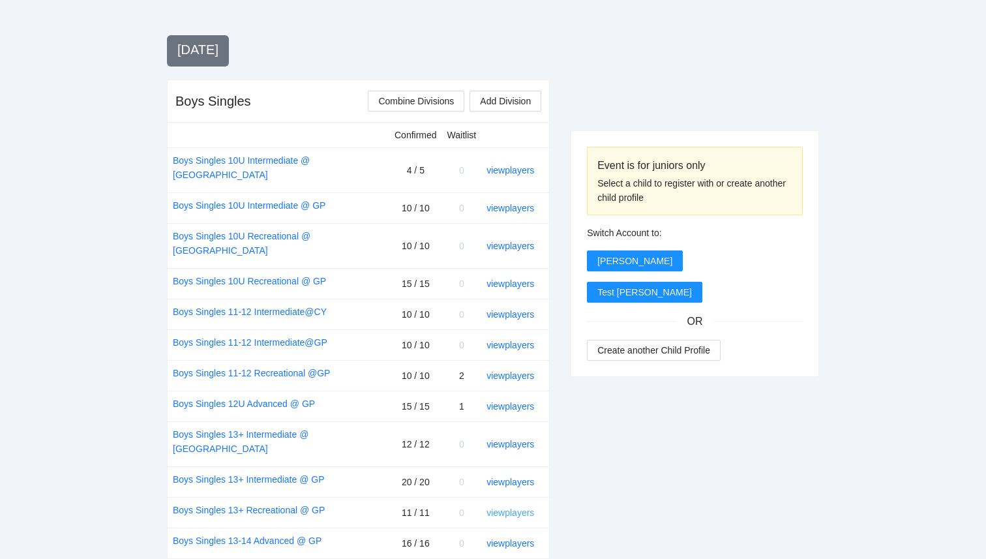
click at [524, 507] on link "view players" at bounding box center [510, 512] width 48 height 10
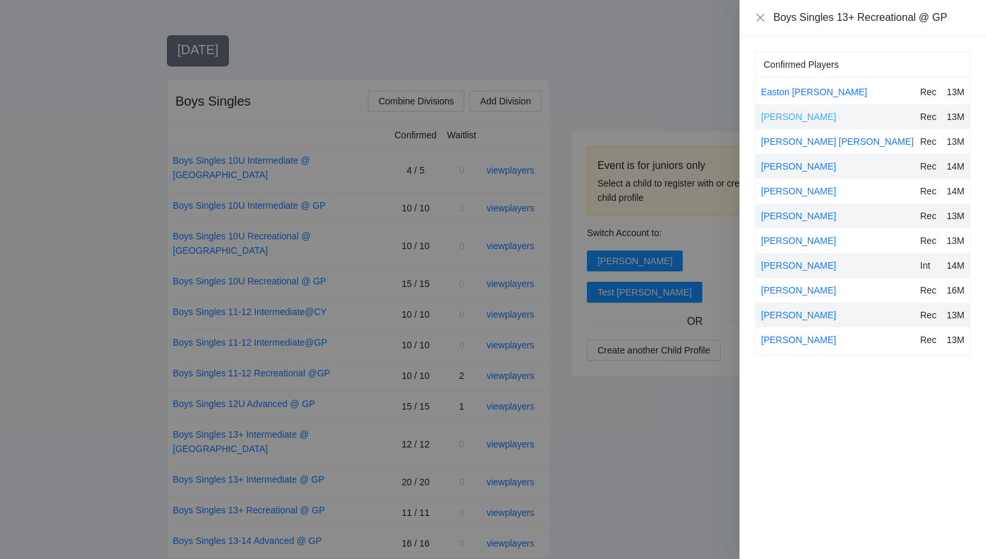
click at [789, 119] on link "[PERSON_NAME]" at bounding box center [798, 116] width 75 height 10
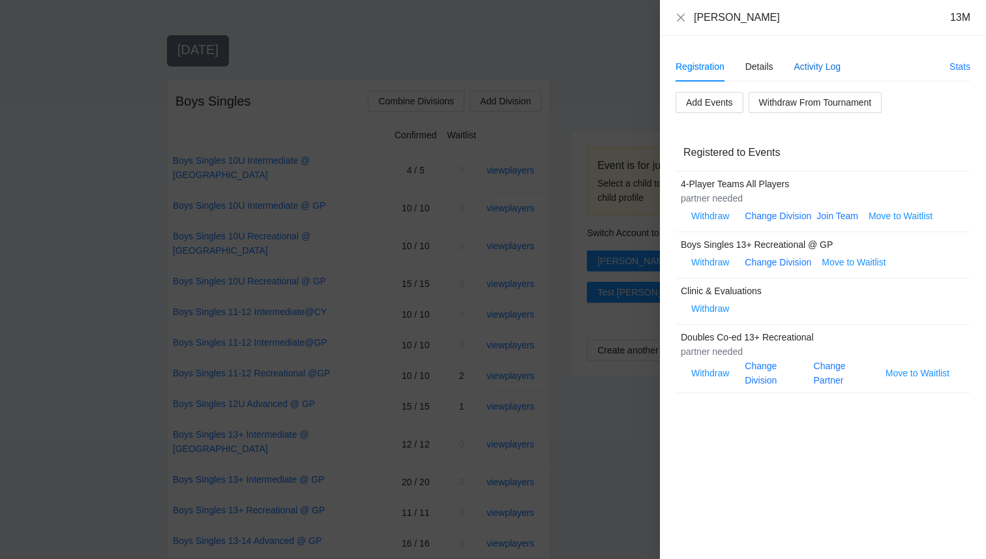
click at [808, 66] on div "Activity Log" at bounding box center [817, 66] width 47 height 14
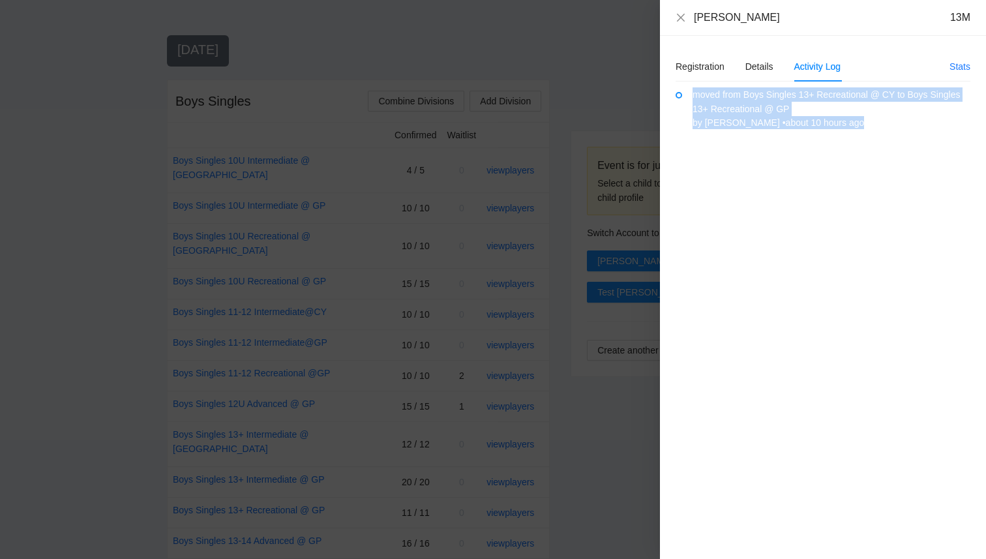
drag, startPoint x: 907, startPoint y: 124, endPoint x: 688, endPoint y: 91, distance: 222.2
click at [688, 91] on div "Registration Details Activity Log Stats Add Events Withdraw From Tournament Reg…" at bounding box center [822, 102] width 295 height 100
copy div "moved from Boys Singles 13+ Recreational @ CY to Boys Singles 13+ Recreational …"
click at [839, 258] on div "Registration Details Activity Log Stats Add Events Withdraw From Tournament Reg…" at bounding box center [823, 297] width 326 height 523
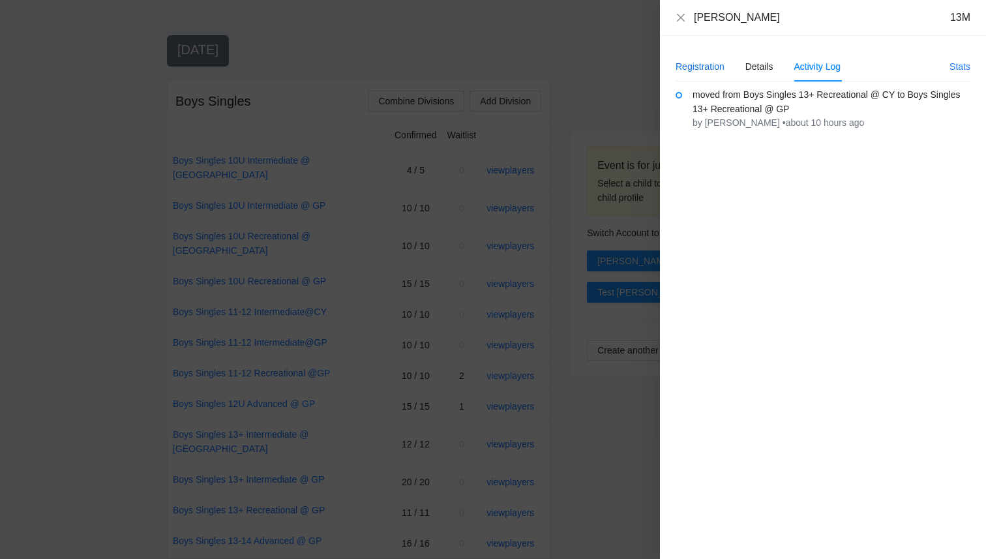
click at [698, 63] on div "Registration" at bounding box center [699, 66] width 49 height 14
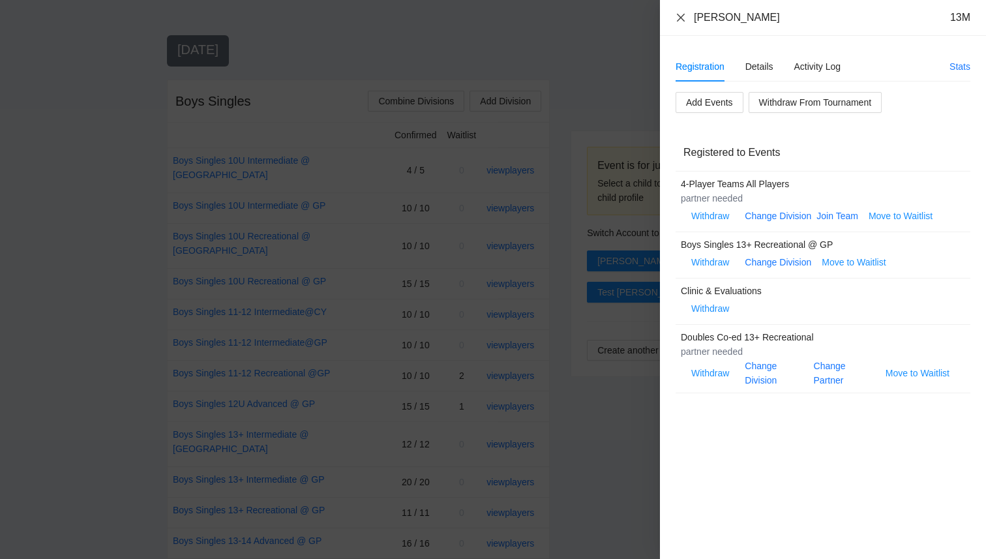
click at [679, 17] on icon "close" at bounding box center [681, 17] width 8 height 8
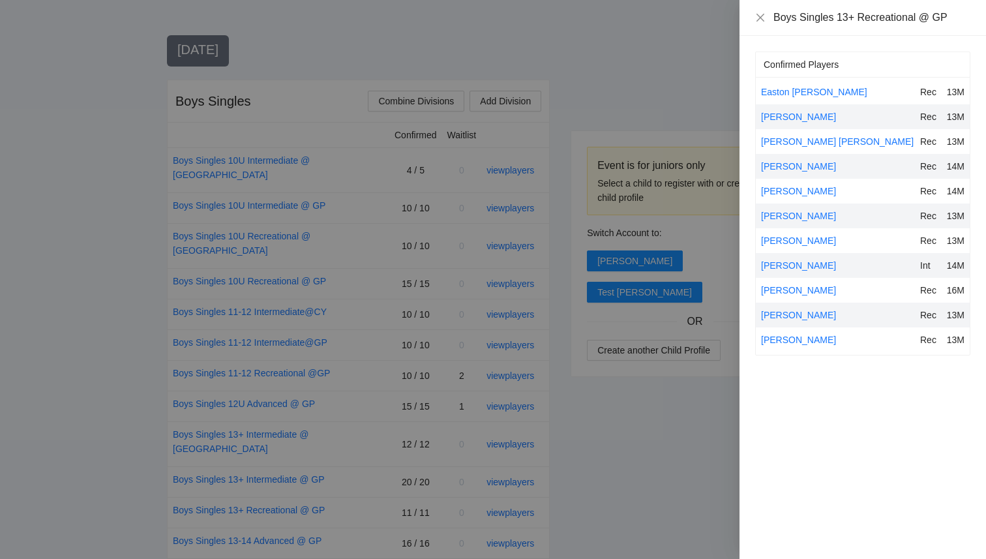
click at [598, 485] on div at bounding box center [493, 279] width 986 height 559
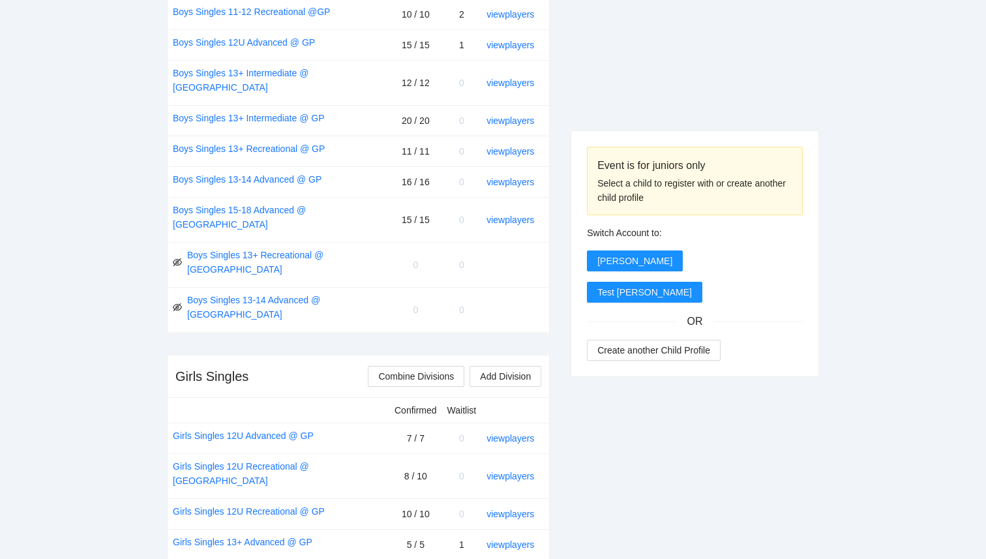
scroll to position [810, 0]
click at [526, 538] on link "view players" at bounding box center [510, 543] width 48 height 10
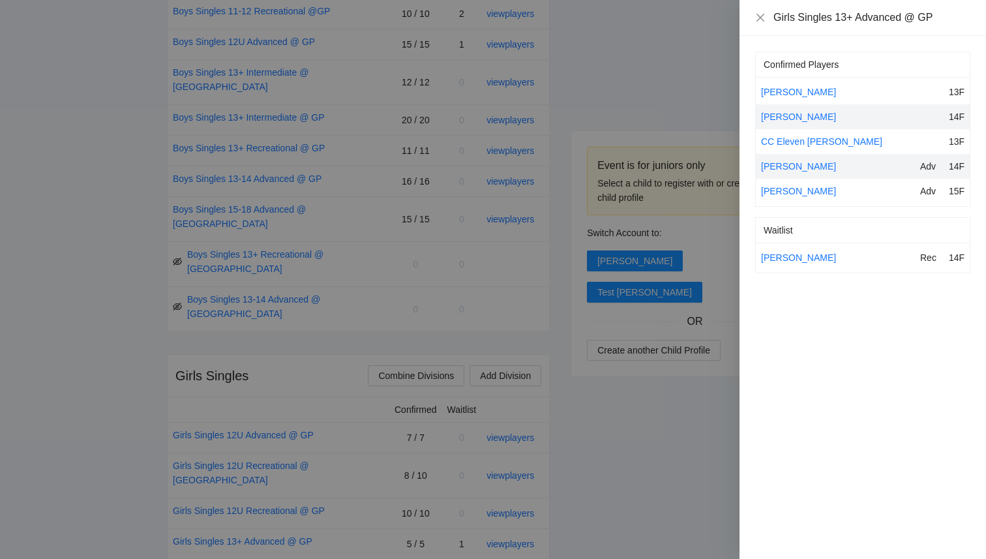
click at [683, 482] on div at bounding box center [493, 279] width 986 height 559
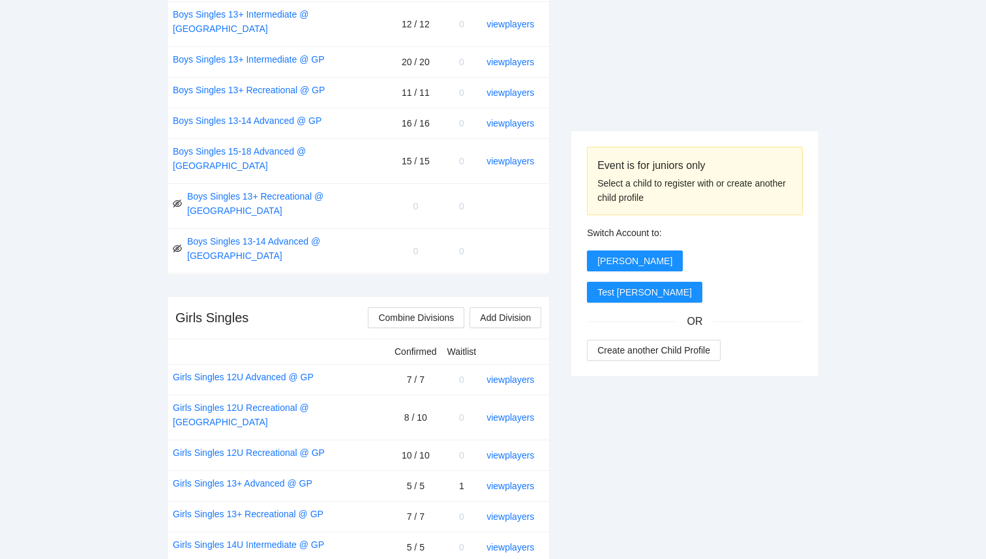
scroll to position [885, 0]
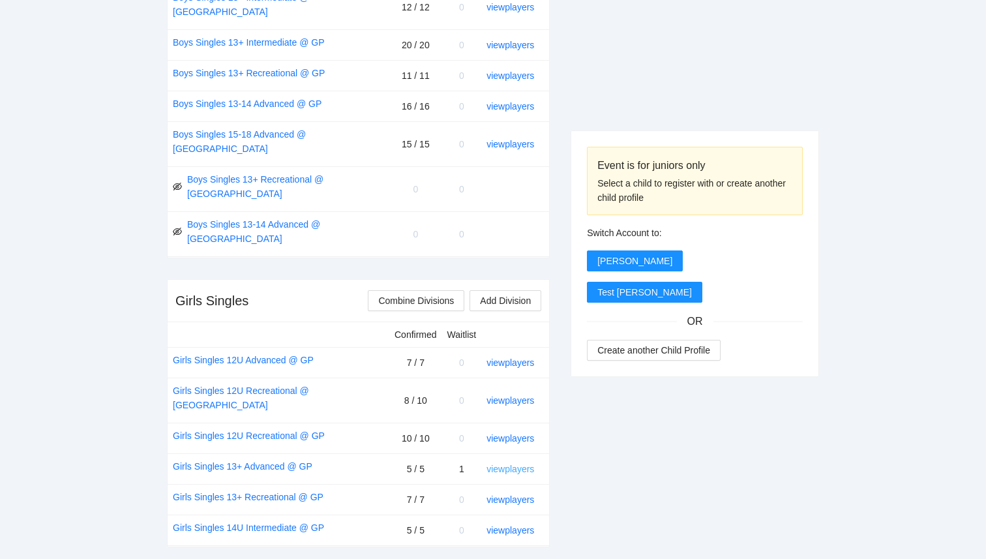
click at [521, 464] on link "view players" at bounding box center [510, 469] width 48 height 10
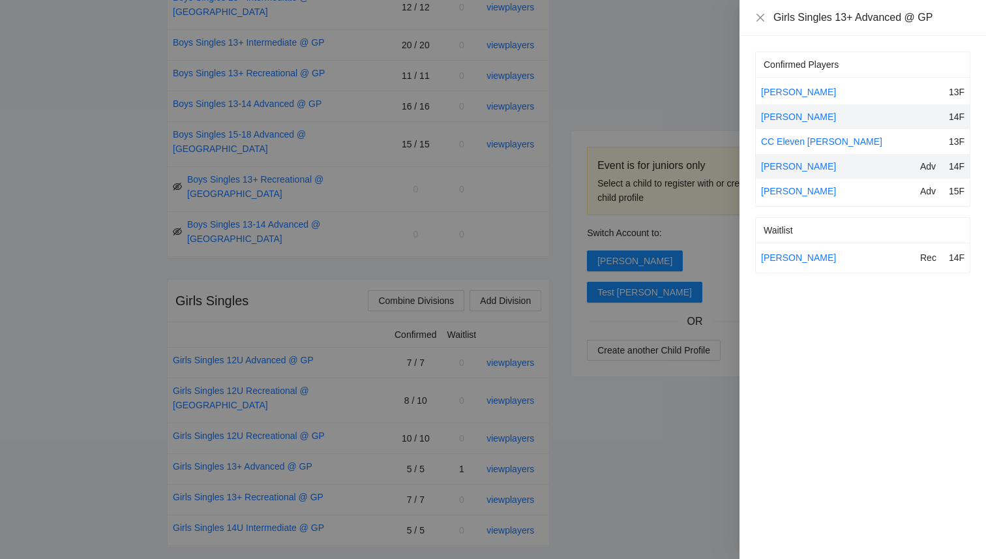
click at [689, 394] on div at bounding box center [493, 279] width 986 height 559
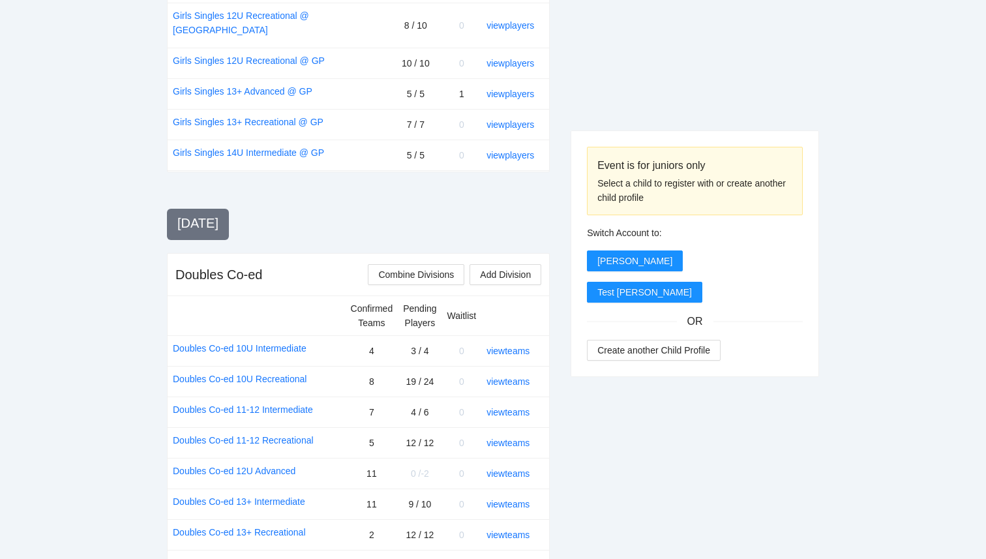
scroll to position [1260, 0]
click at [514, 498] on link "view teams" at bounding box center [507, 503] width 43 height 10
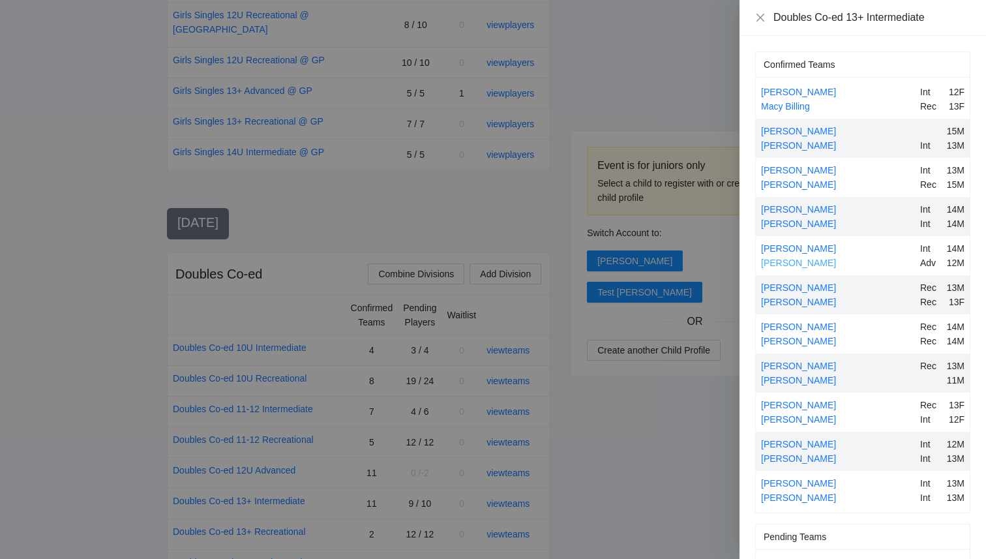
click at [795, 265] on link "[PERSON_NAME]" at bounding box center [798, 263] width 75 height 10
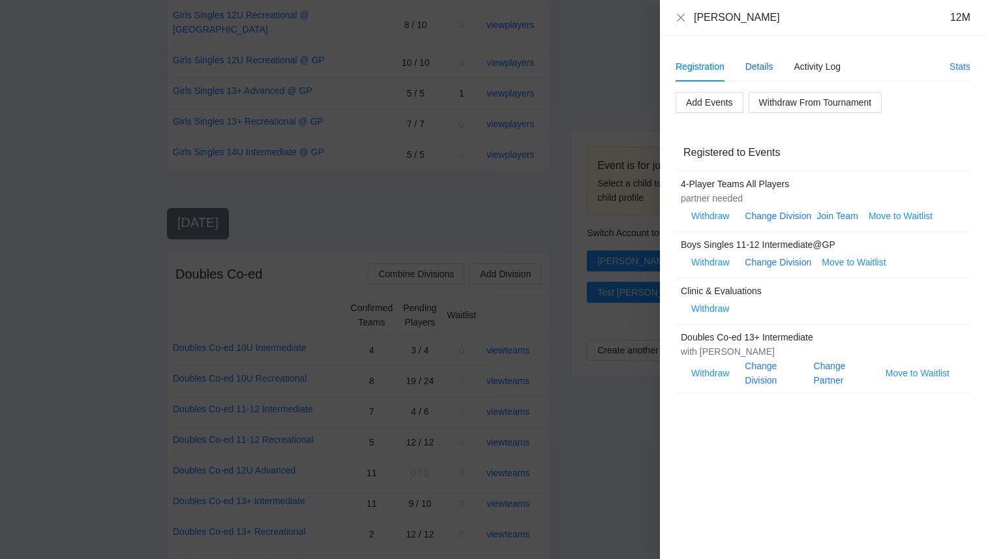
click at [759, 67] on div "Details" at bounding box center [759, 66] width 28 height 14
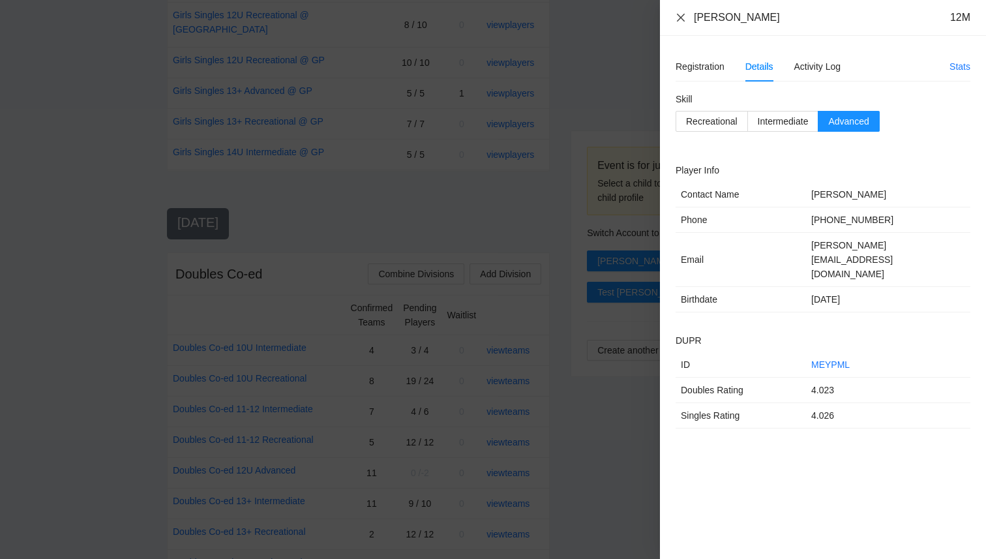
click at [683, 20] on icon "close" at bounding box center [681, 17] width 8 height 8
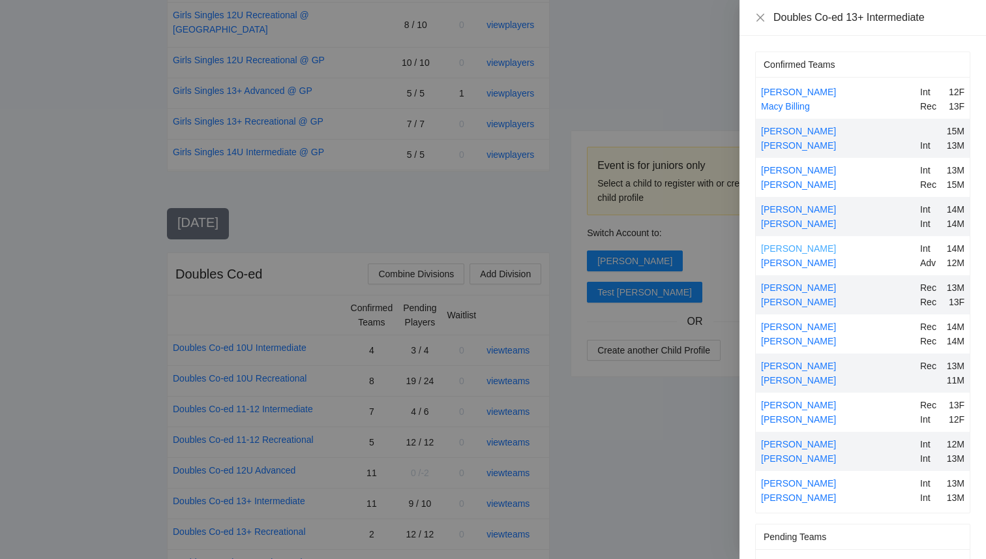
click at [788, 251] on link "[PERSON_NAME]" at bounding box center [798, 248] width 75 height 10
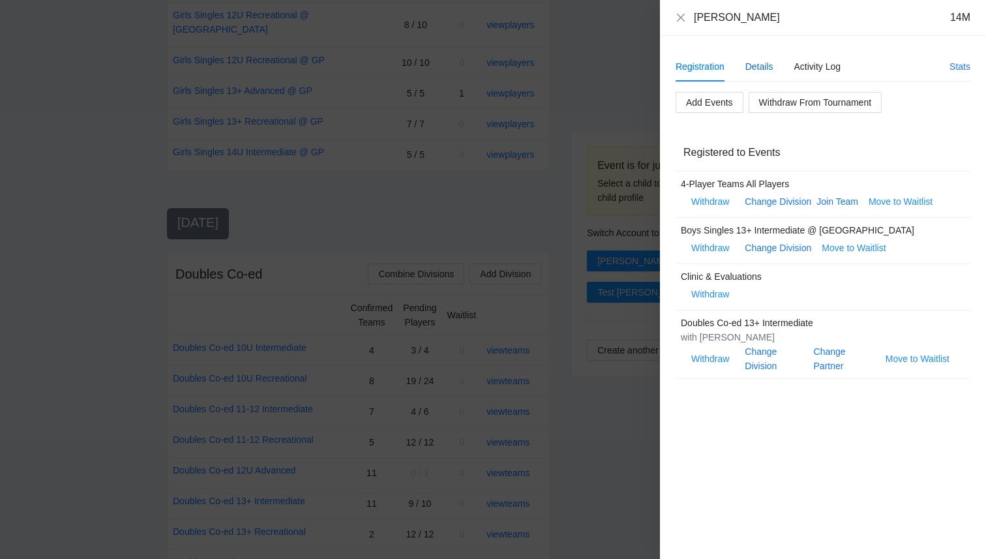
click at [761, 68] on div "Details" at bounding box center [759, 66] width 28 height 14
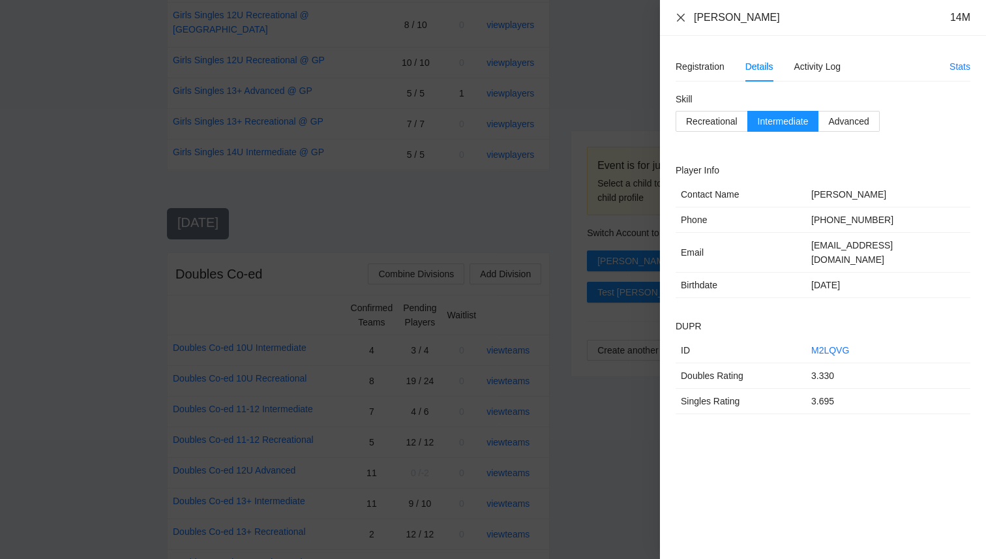
click at [677, 19] on icon "close" at bounding box center [680, 17] width 10 height 10
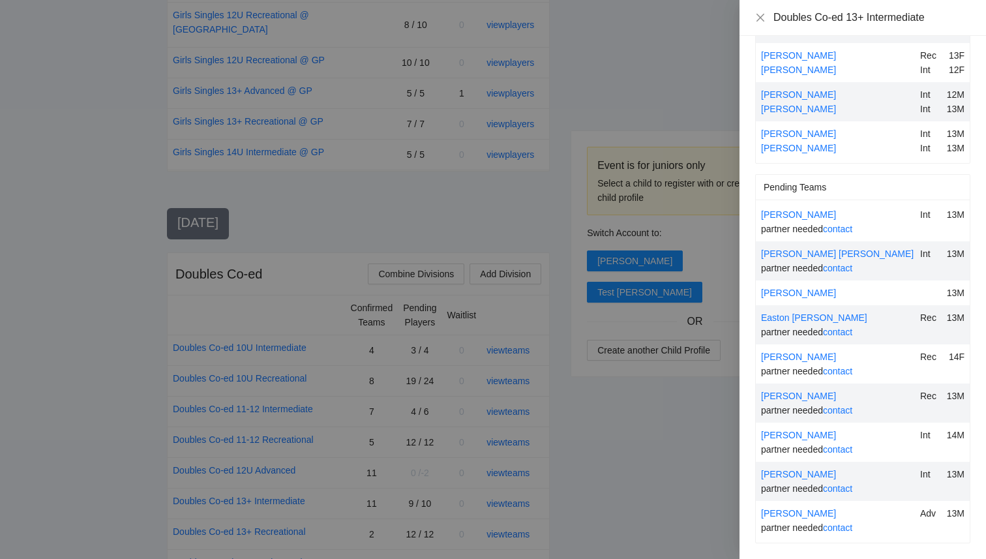
scroll to position [346, 0]
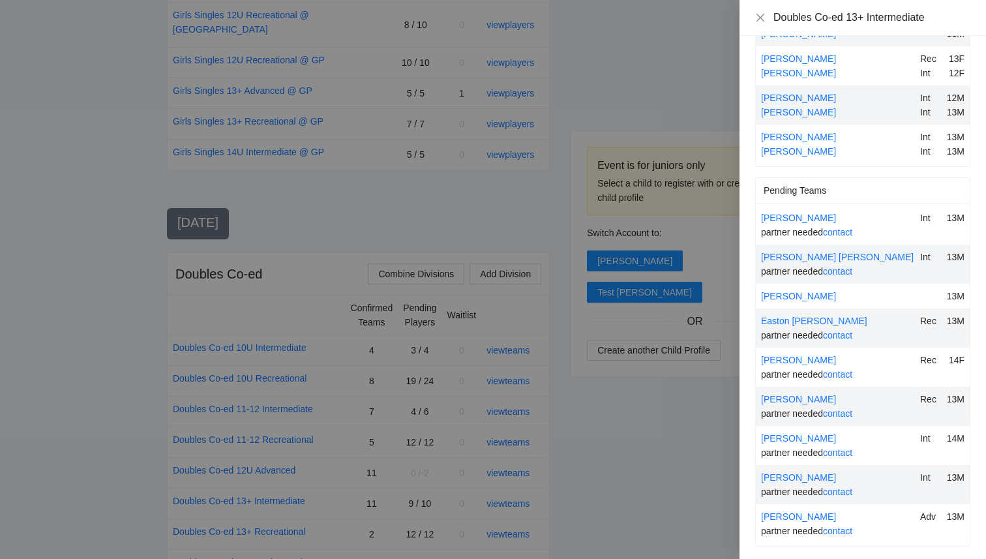
click at [722, 441] on div at bounding box center [493, 279] width 986 height 559
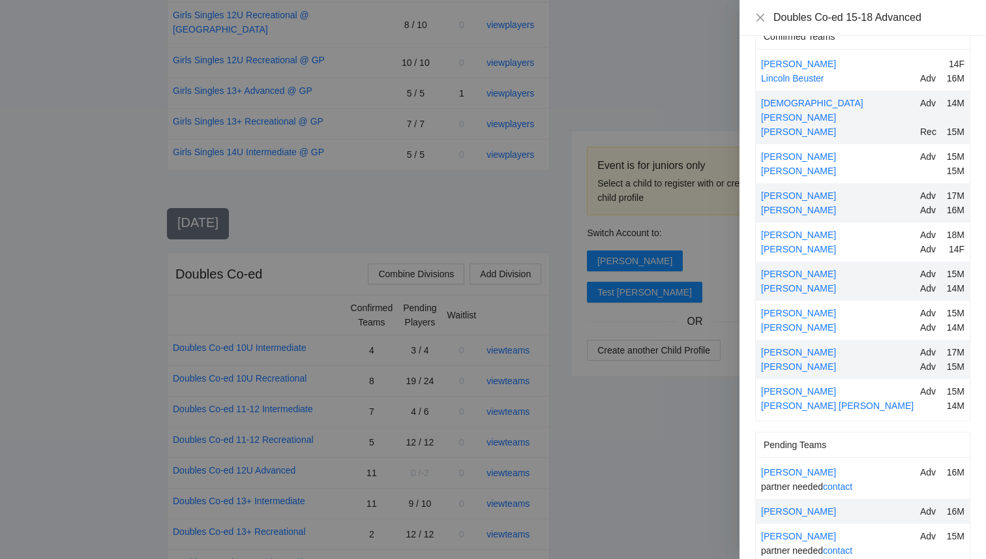
scroll to position [25, 0]
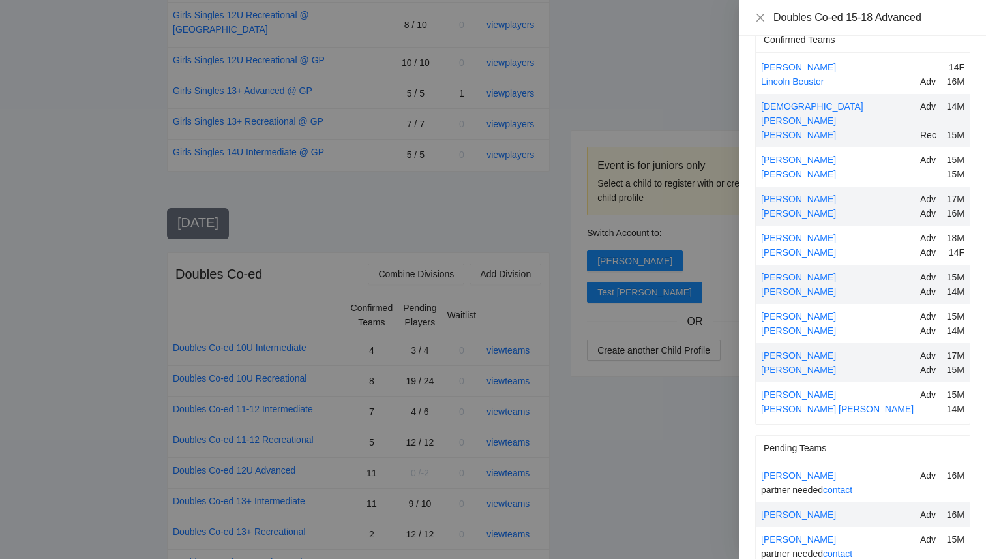
click at [636, 524] on div at bounding box center [493, 279] width 986 height 559
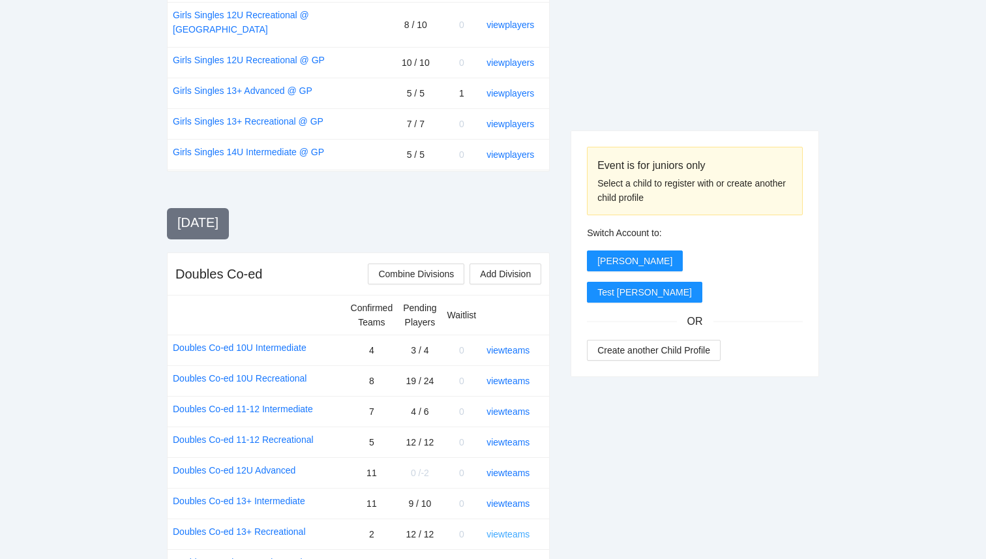
click at [508, 529] on link "view teams" at bounding box center [507, 534] width 43 height 10
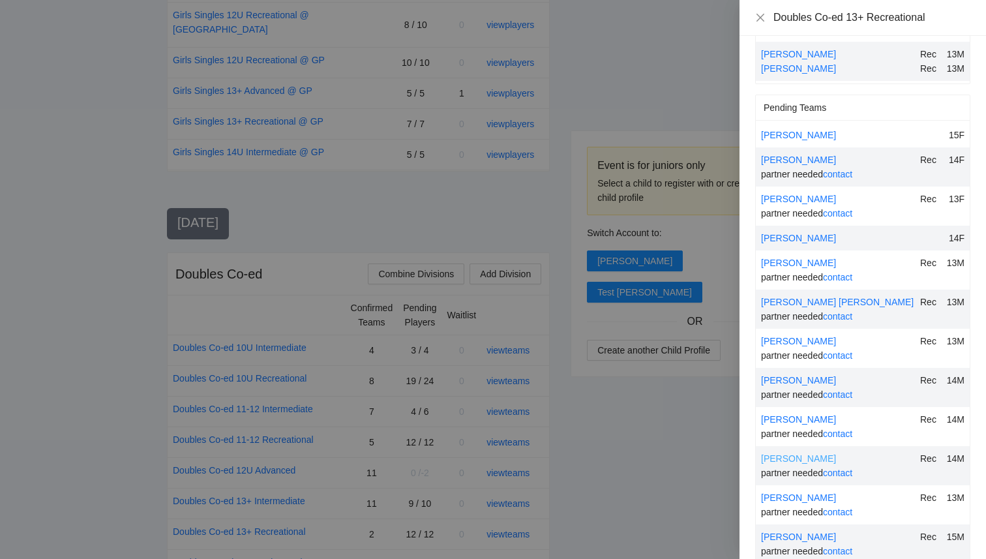
scroll to position [100, 0]
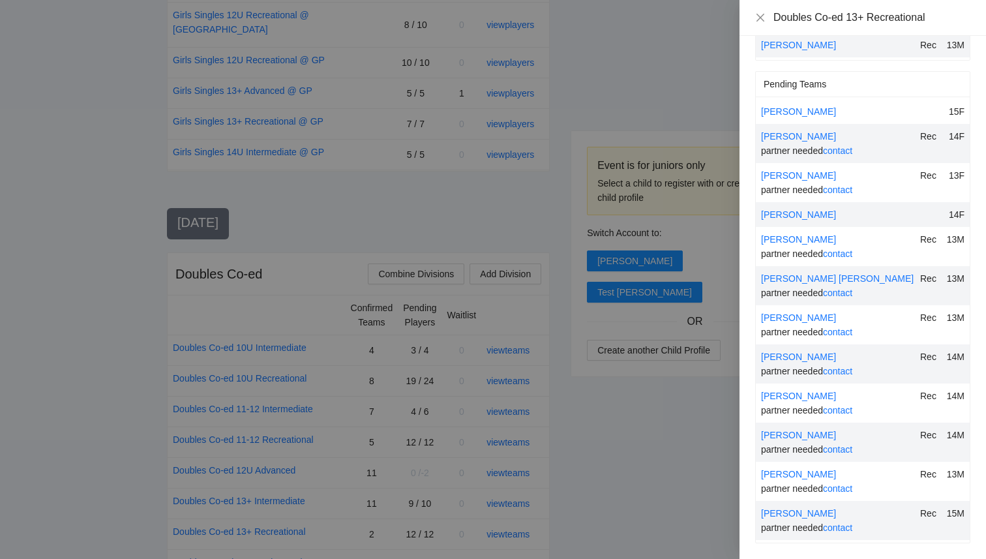
click at [661, 513] on div at bounding box center [493, 279] width 986 height 559
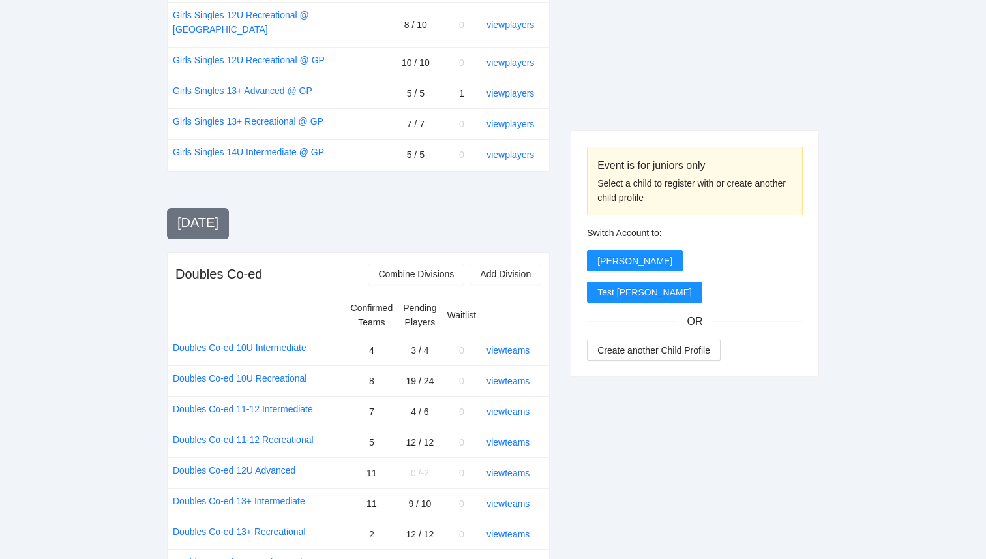
click at [510, 558] on link "view teams" at bounding box center [507, 564] width 43 height 10
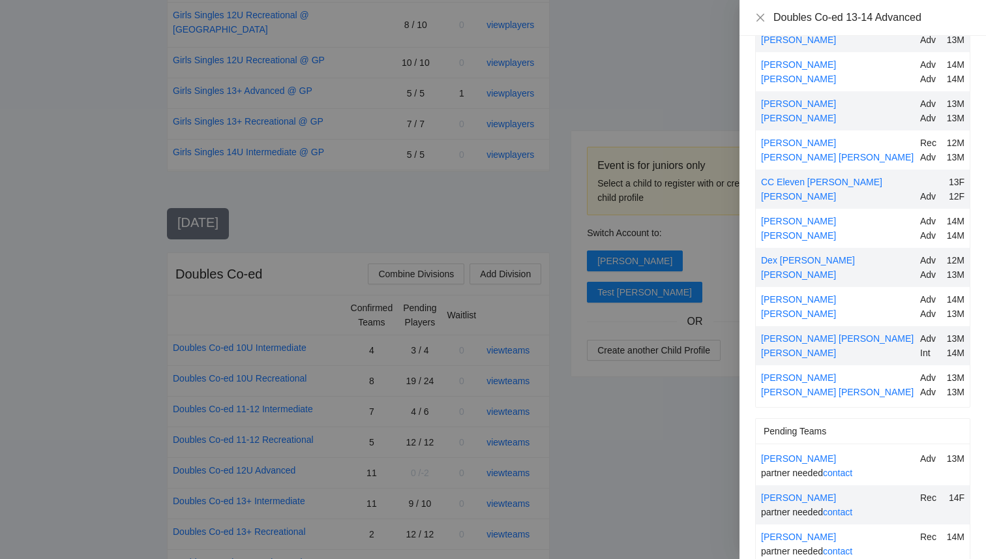
scroll to position [129, 0]
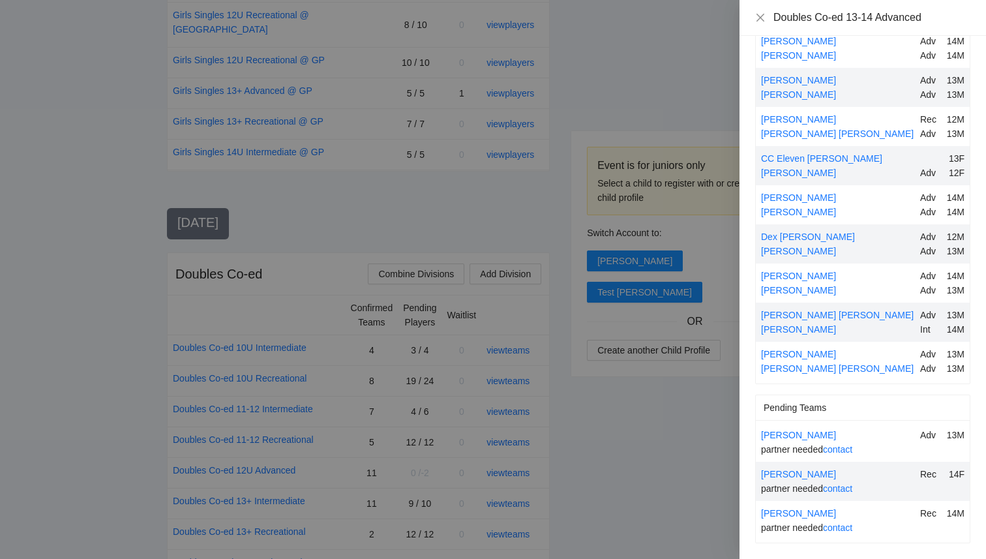
click at [647, 514] on div at bounding box center [493, 279] width 986 height 559
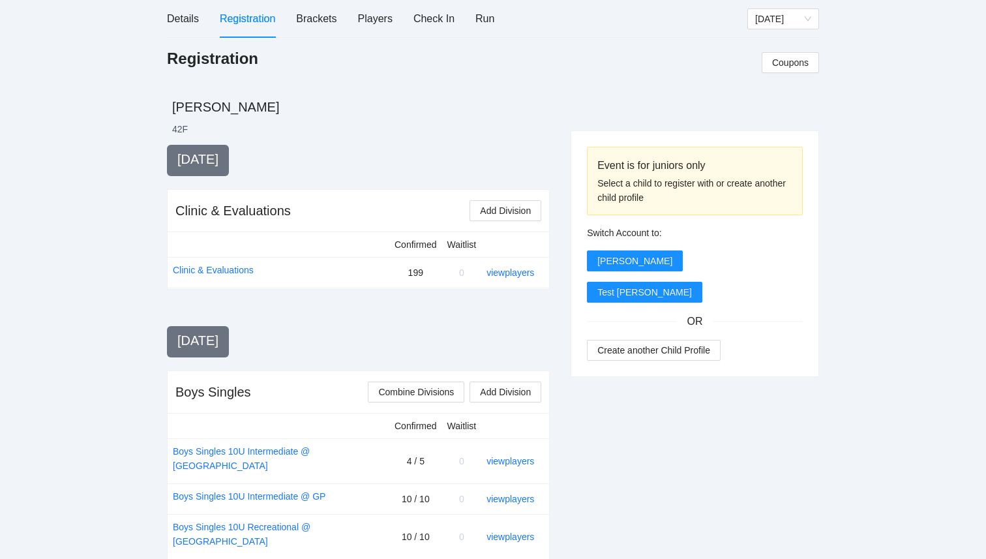
scroll to position [0, 0]
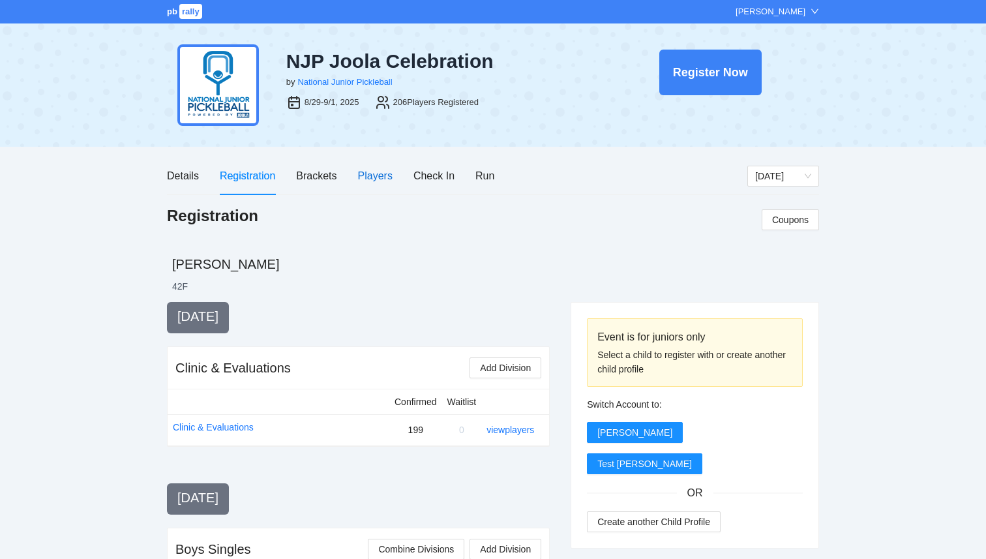
click at [366, 181] on div "Players" at bounding box center [375, 176] width 35 height 16
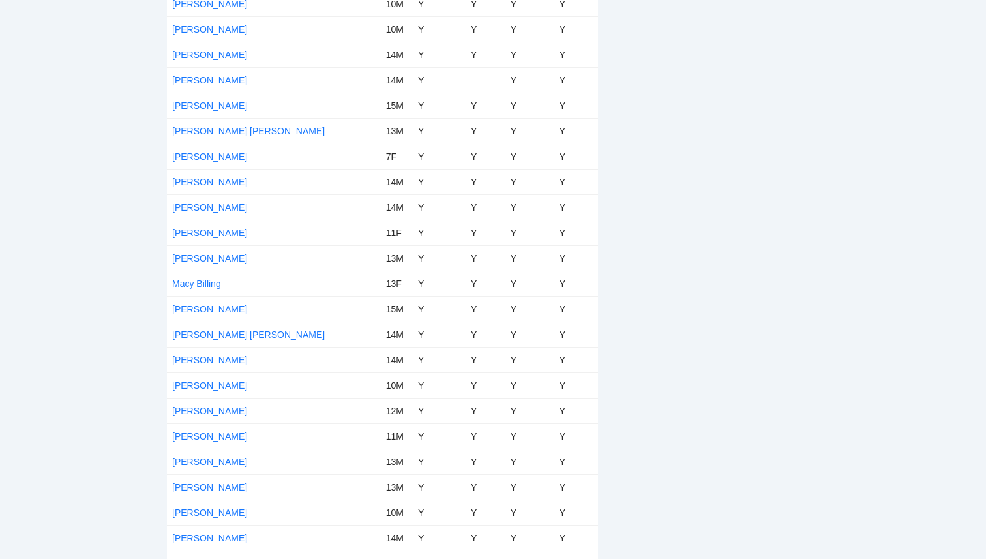
scroll to position [3773, 0]
click at [213, 308] on link "[PERSON_NAME]" at bounding box center [209, 307] width 75 height 10
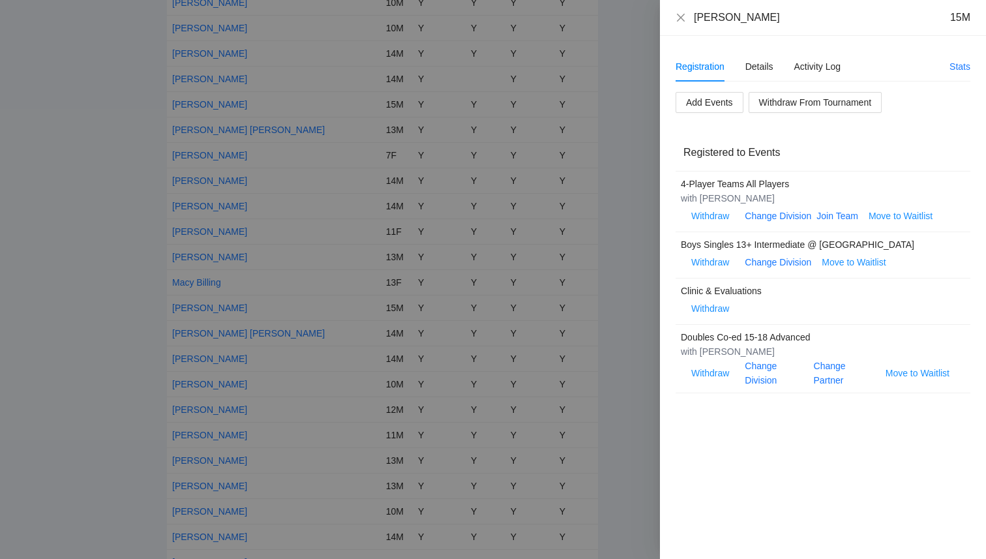
click at [89, 305] on div at bounding box center [493, 279] width 986 height 559
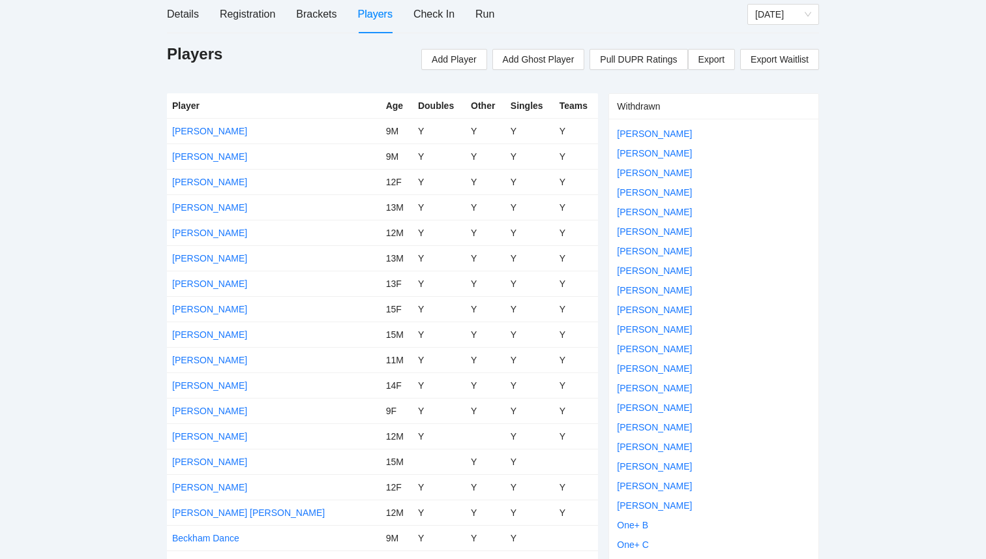
scroll to position [0, 0]
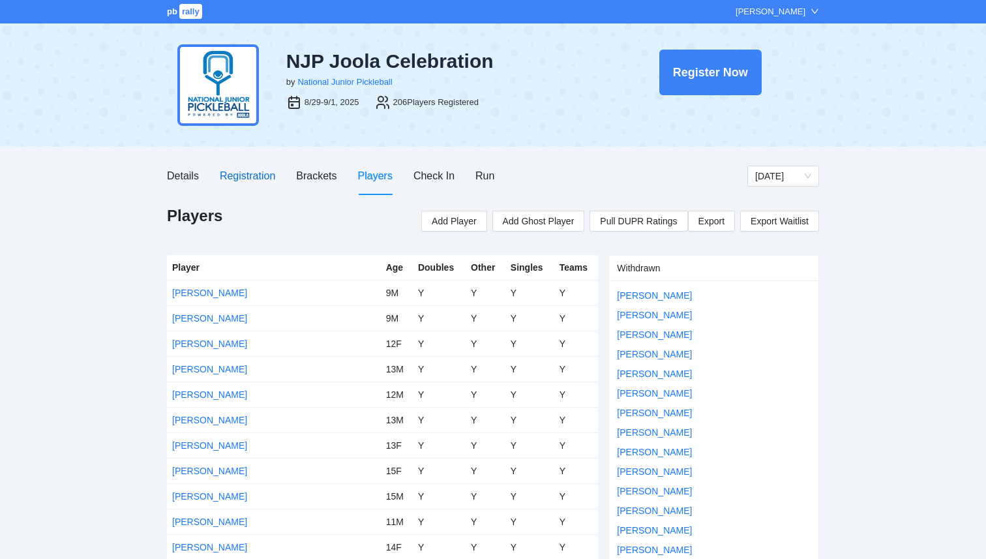
click at [244, 177] on div "Registration" at bounding box center [247, 176] width 55 height 16
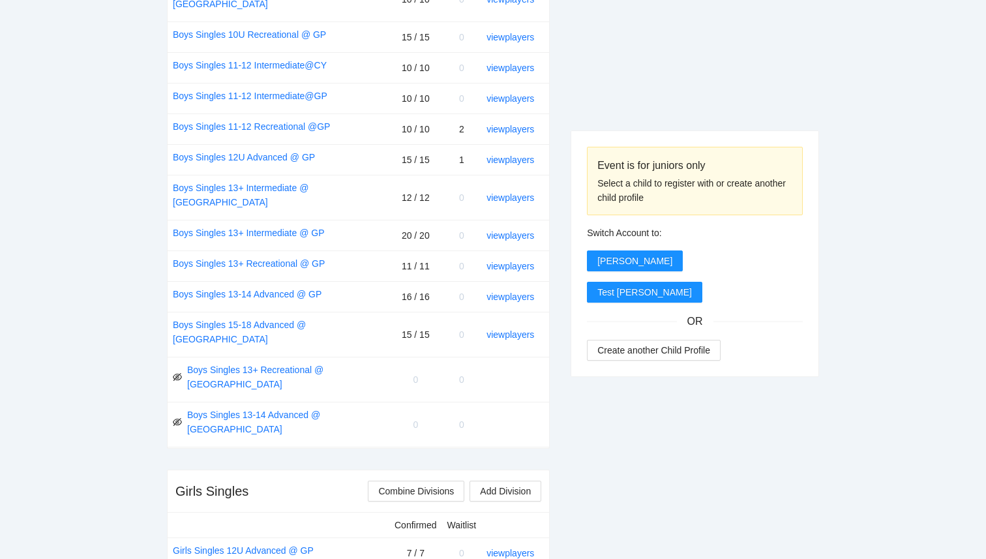
scroll to position [694, 0]
click at [501, 330] on link "view players" at bounding box center [510, 335] width 48 height 10
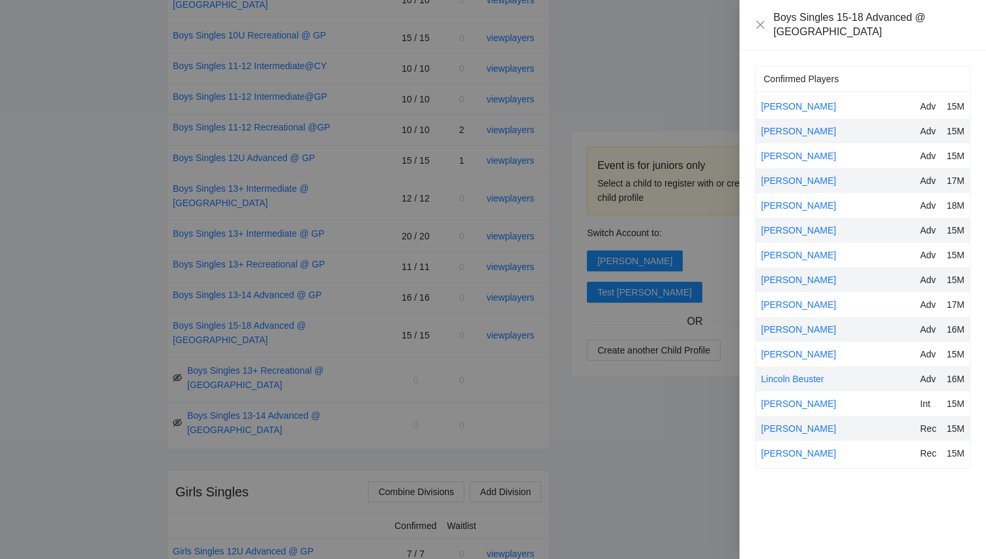
click at [643, 397] on div at bounding box center [493, 279] width 986 height 559
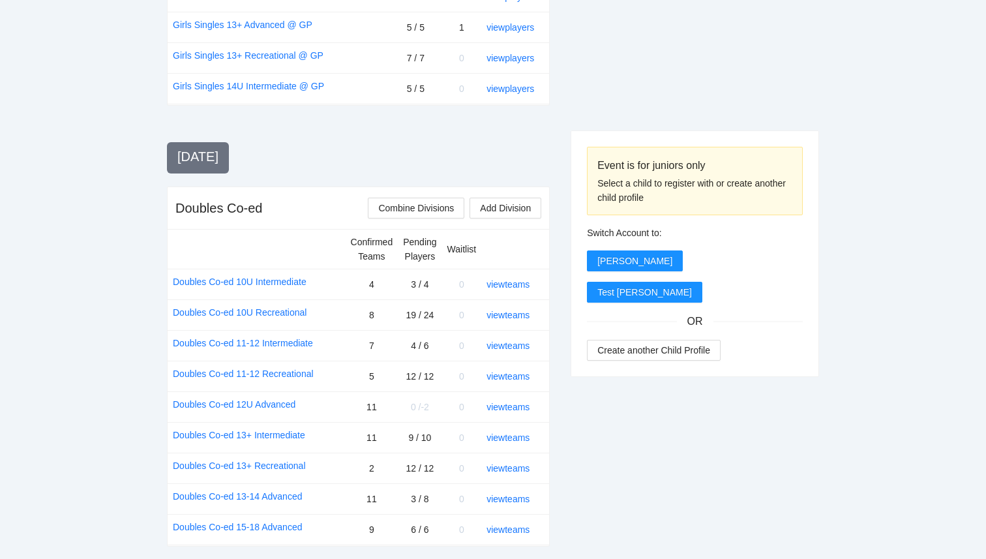
scroll to position [1340, 0]
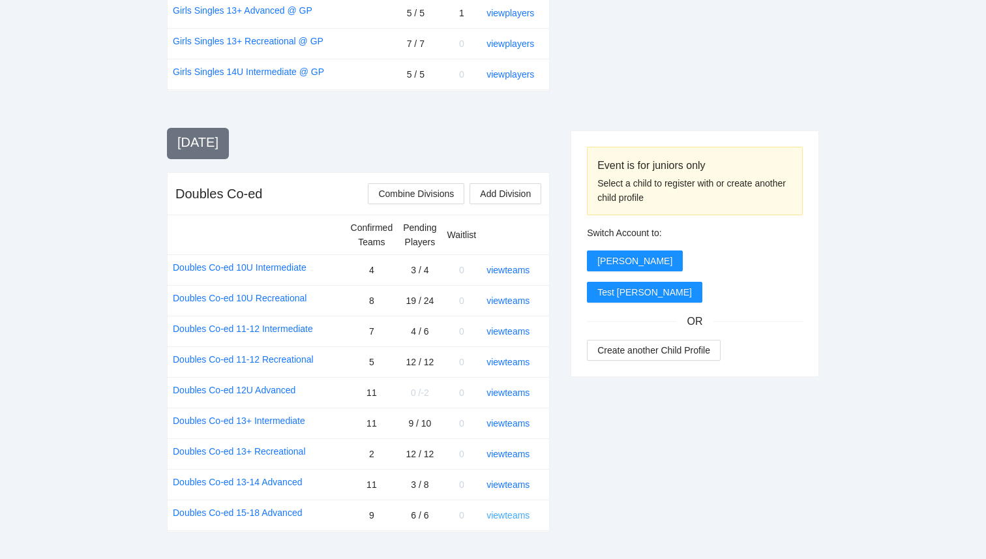
click at [516, 510] on link "view teams" at bounding box center [507, 515] width 43 height 10
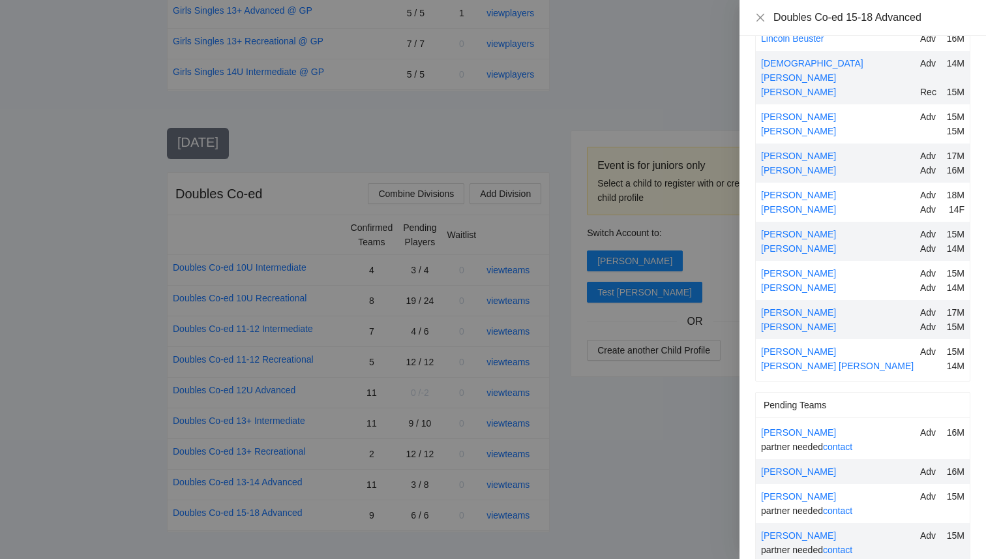
scroll to position [0, 0]
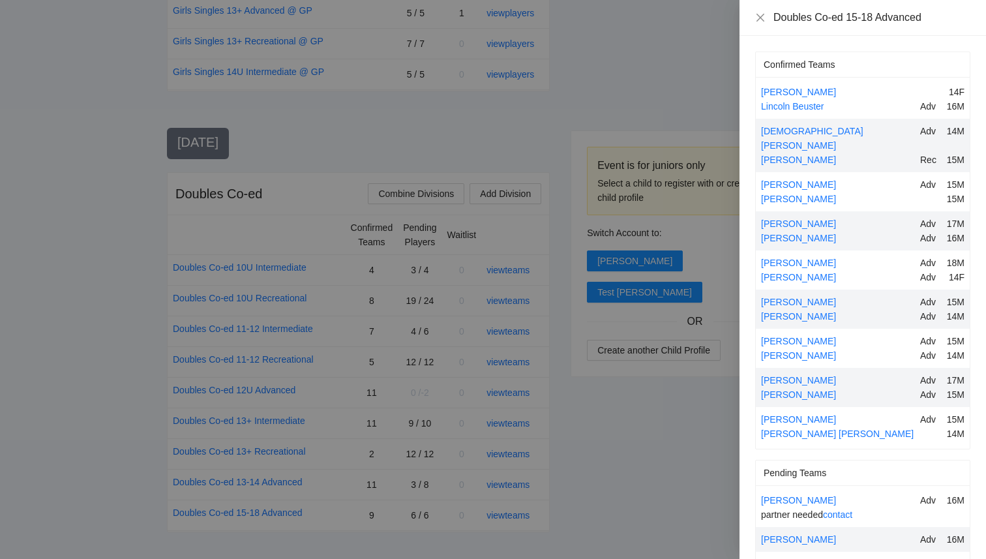
click at [635, 396] on div at bounding box center [493, 279] width 986 height 559
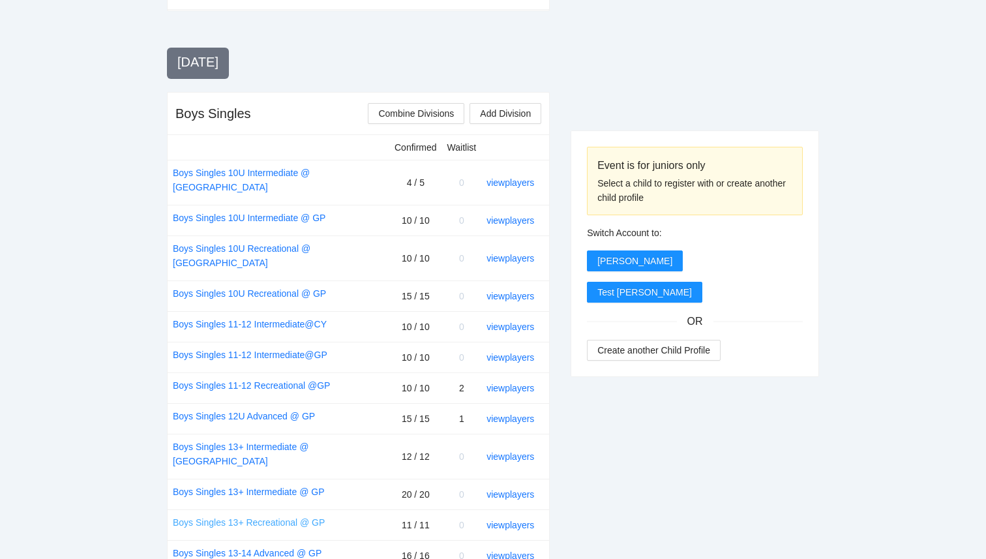
scroll to position [440, 0]
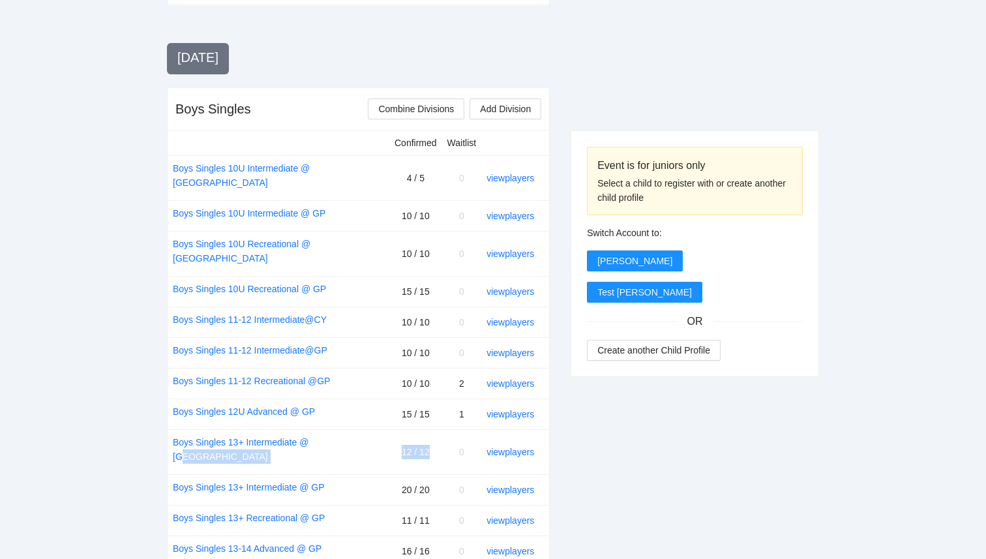
drag, startPoint x: 434, startPoint y: 419, endPoint x: 387, endPoint y: 416, distance: 46.4
click at [387, 429] on tr "Boys Singles 13+ Intermediate @ CY 12 / 12 0 view players" at bounding box center [358, 451] width 381 height 45
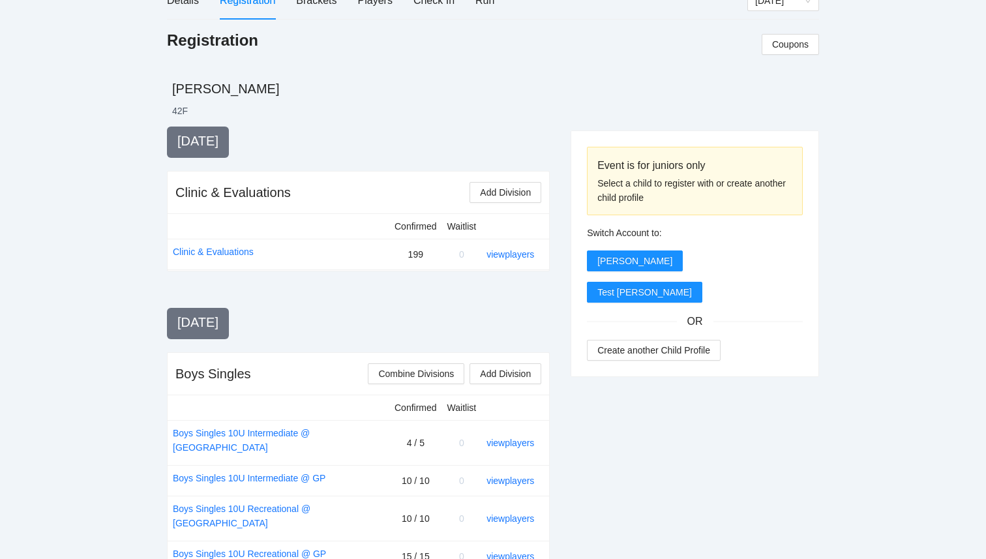
scroll to position [191, 0]
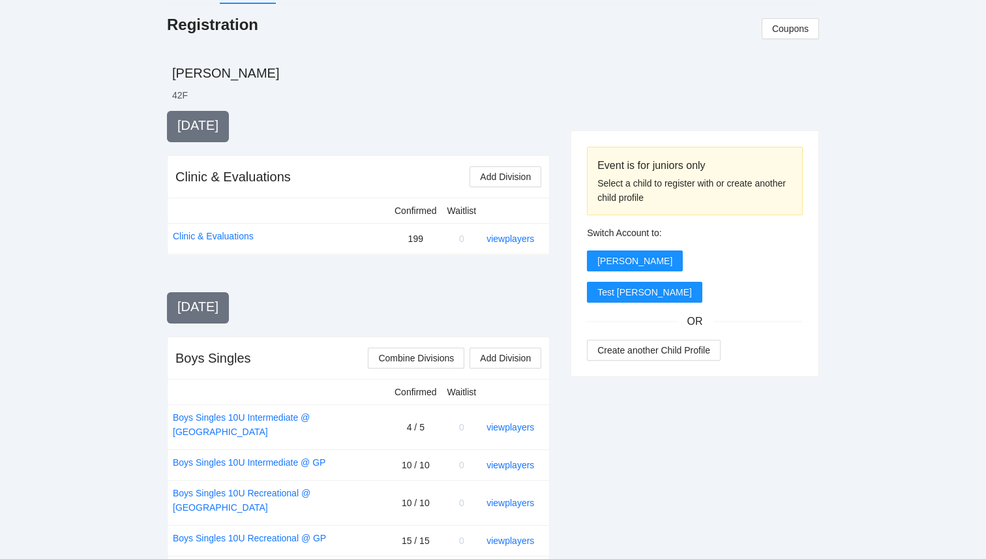
click at [390, 254] on div "Confirmed Waitlist Clinic & Evaluations 199 0 view players" at bounding box center [358, 226] width 381 height 57
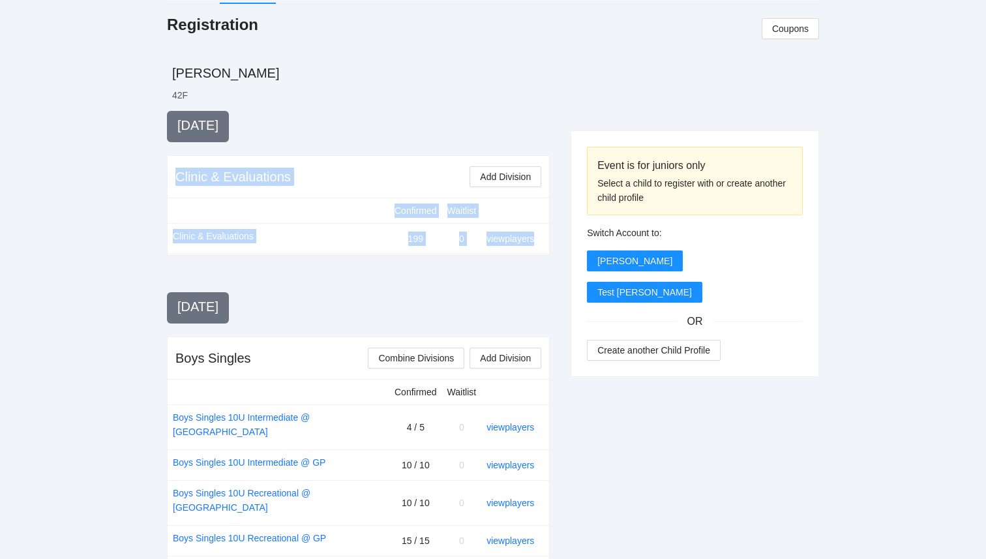
drag, startPoint x: 174, startPoint y: 176, endPoint x: 334, endPoint y: 263, distance: 182.6
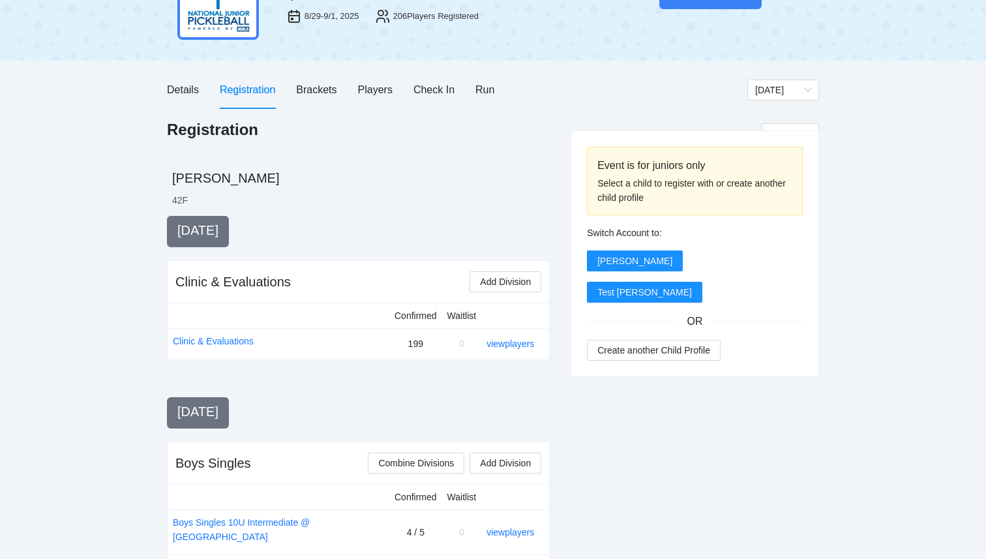
scroll to position [0, 0]
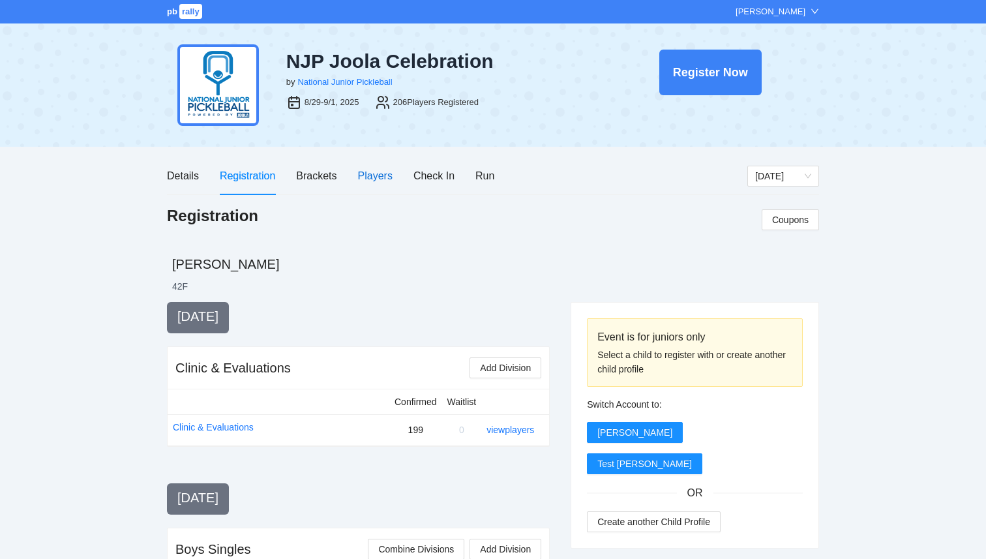
click at [375, 178] on div "Players" at bounding box center [375, 176] width 35 height 16
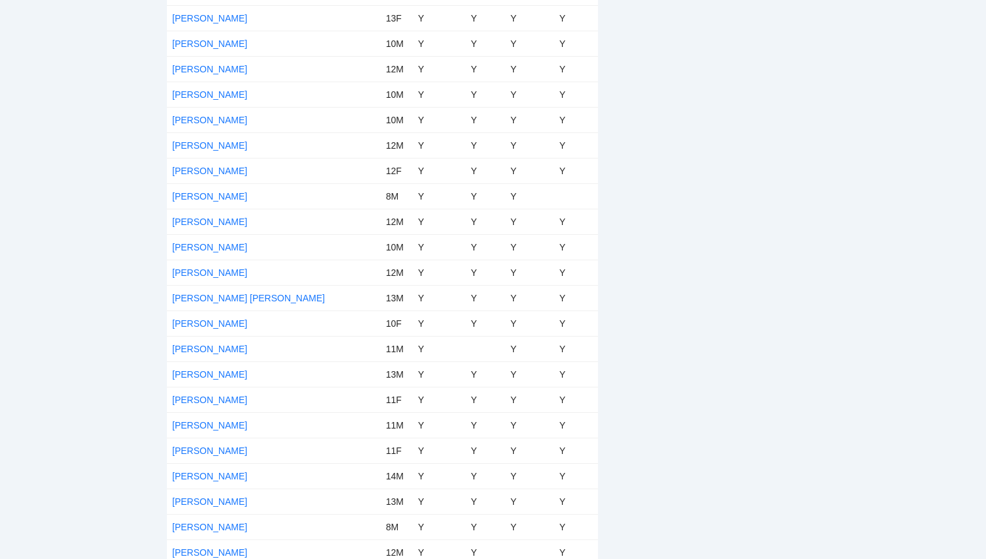
scroll to position [4624, 0]
click at [194, 321] on link "[PERSON_NAME]" at bounding box center [209, 321] width 75 height 10
